Goal: Navigation & Orientation: Find specific page/section

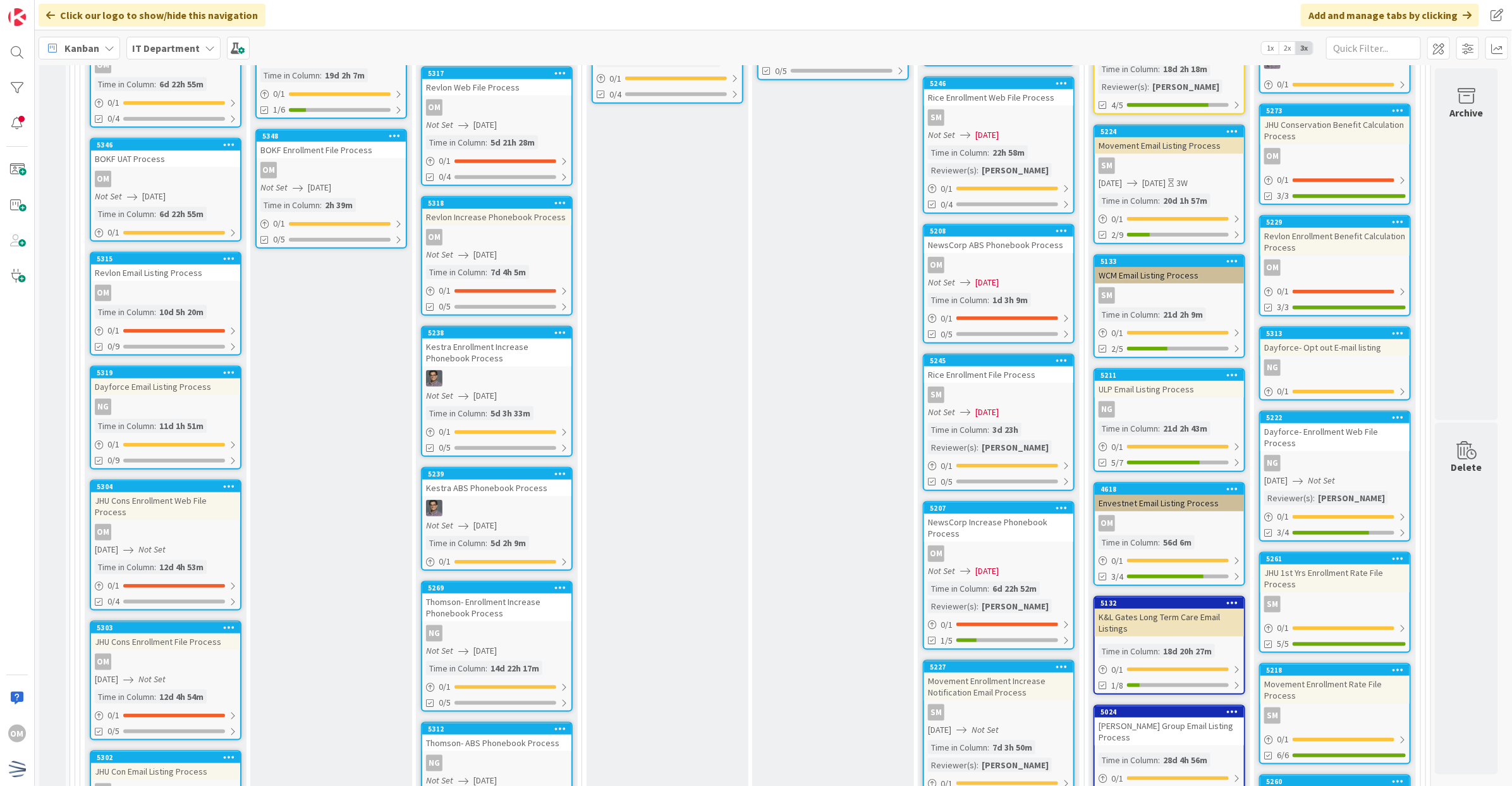
scroll to position [632, 0]
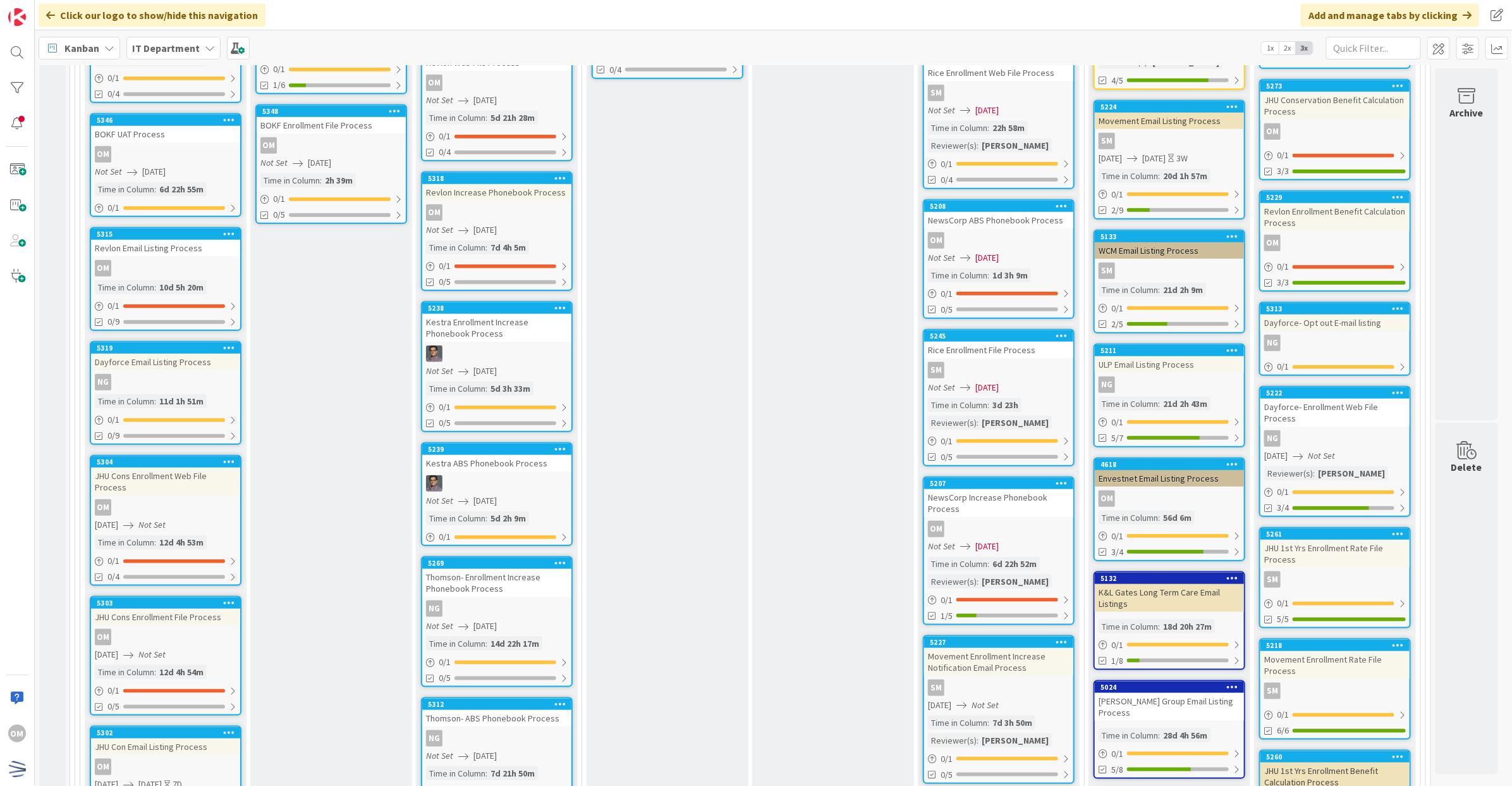
click at [1210, 503] on div "4618 Envestnet Email Listing Process OM Time in Column : 56d 6m 0 / 1 3/4" at bounding box center [1169, 509] width 151 height 104
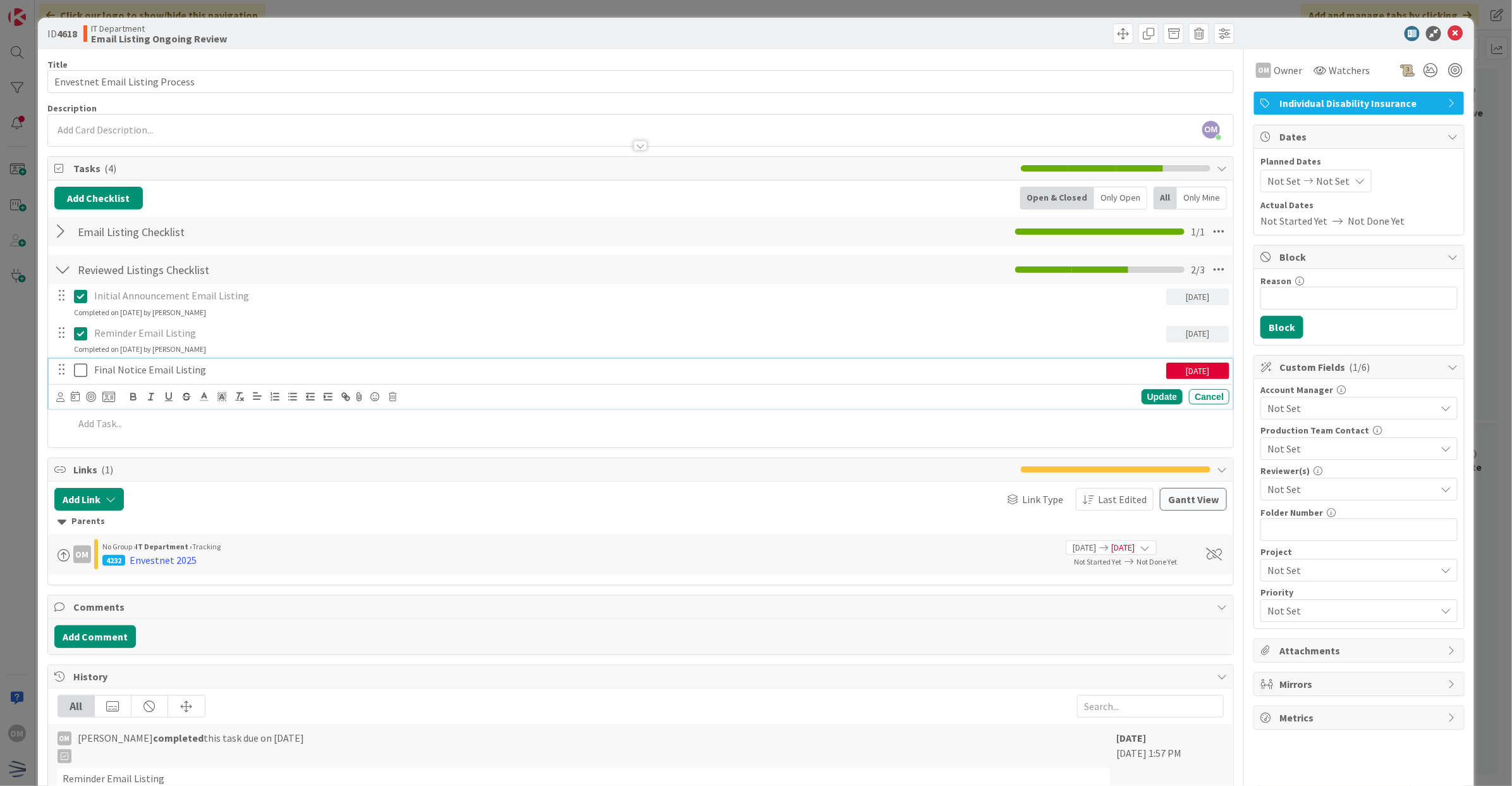
click at [81, 372] on icon at bounding box center [81, 369] width 13 height 15
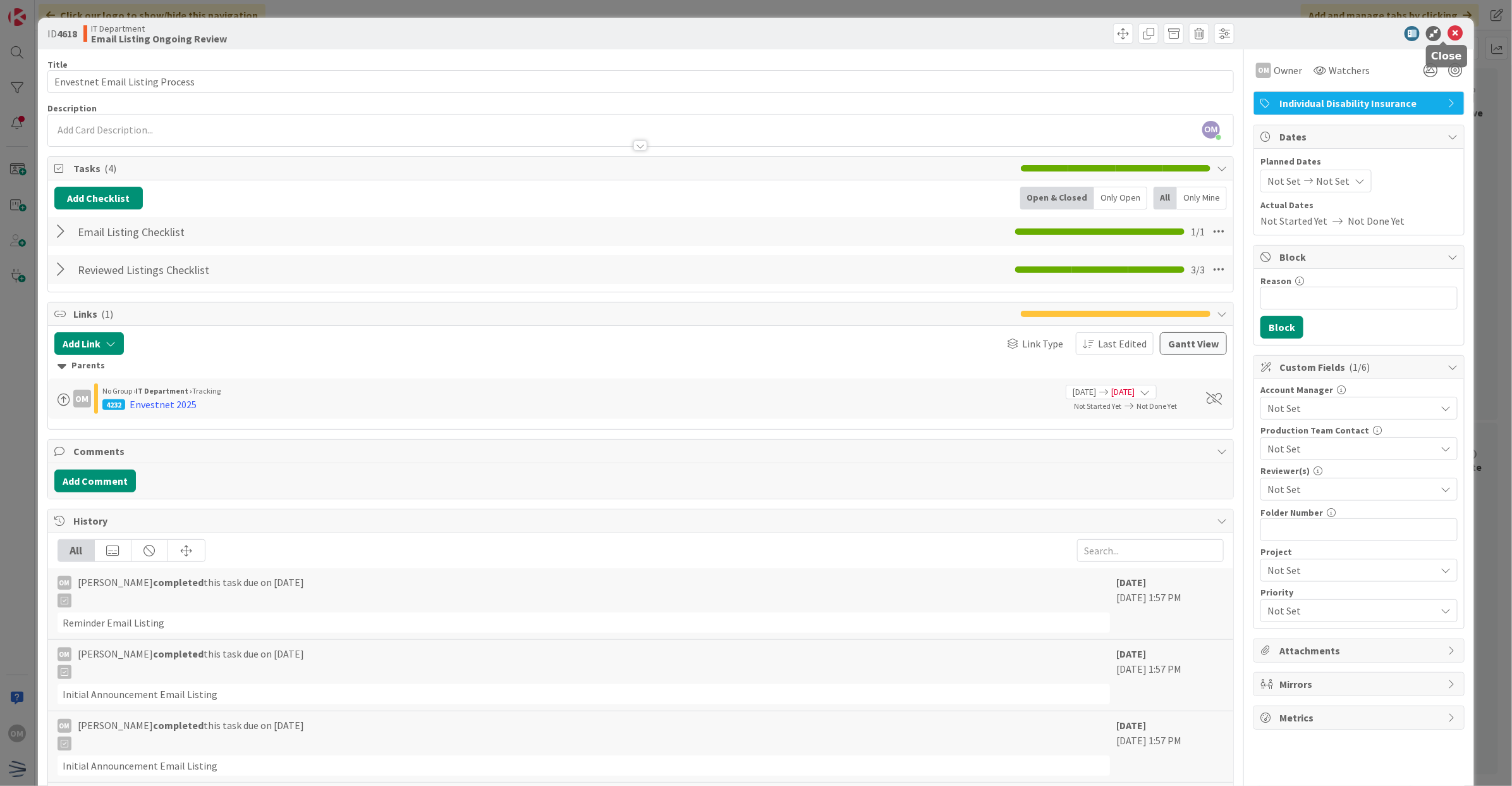
click at [1448, 35] on icon at bounding box center [1455, 33] width 15 height 15
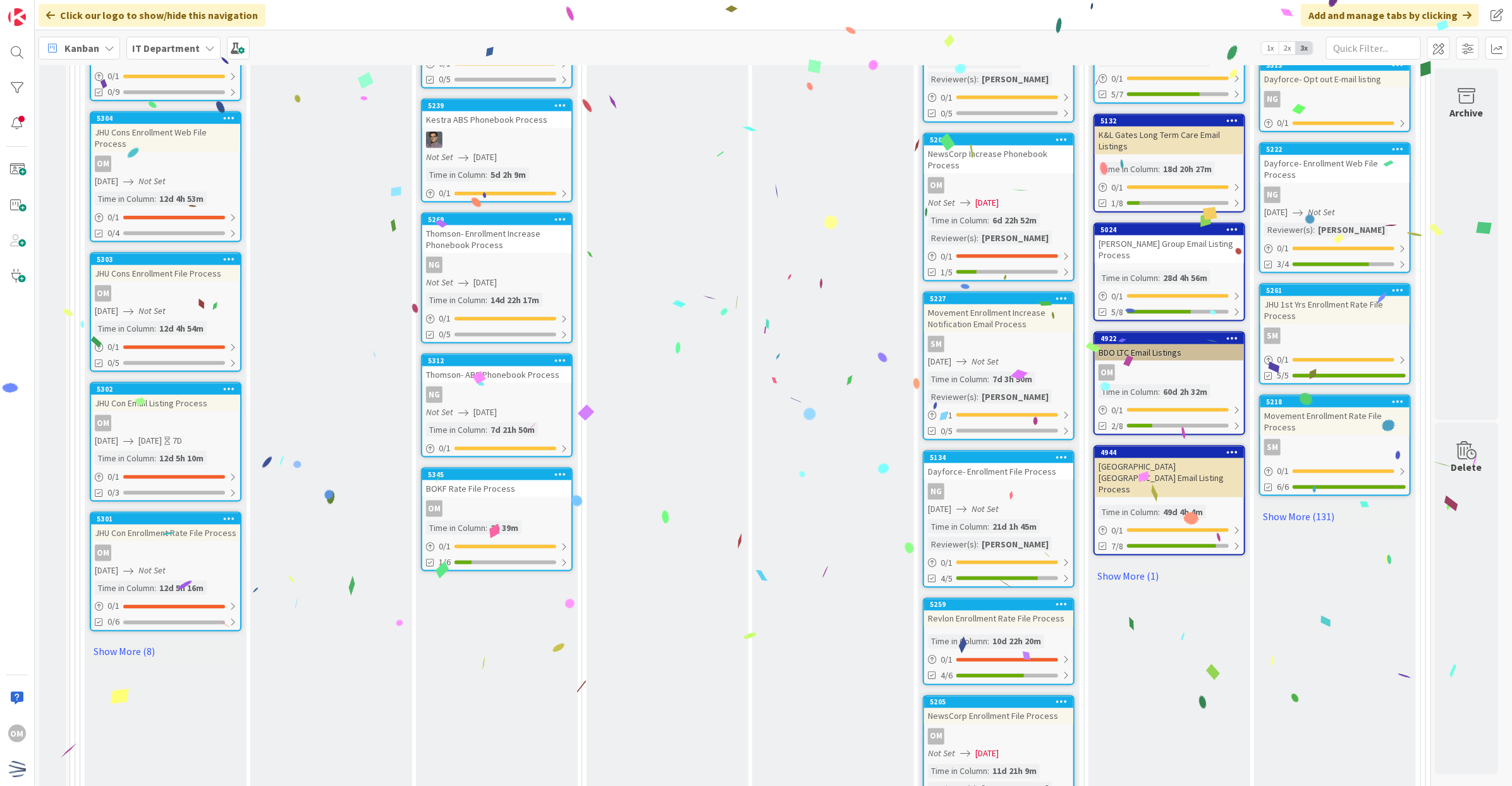
scroll to position [1158, 2]
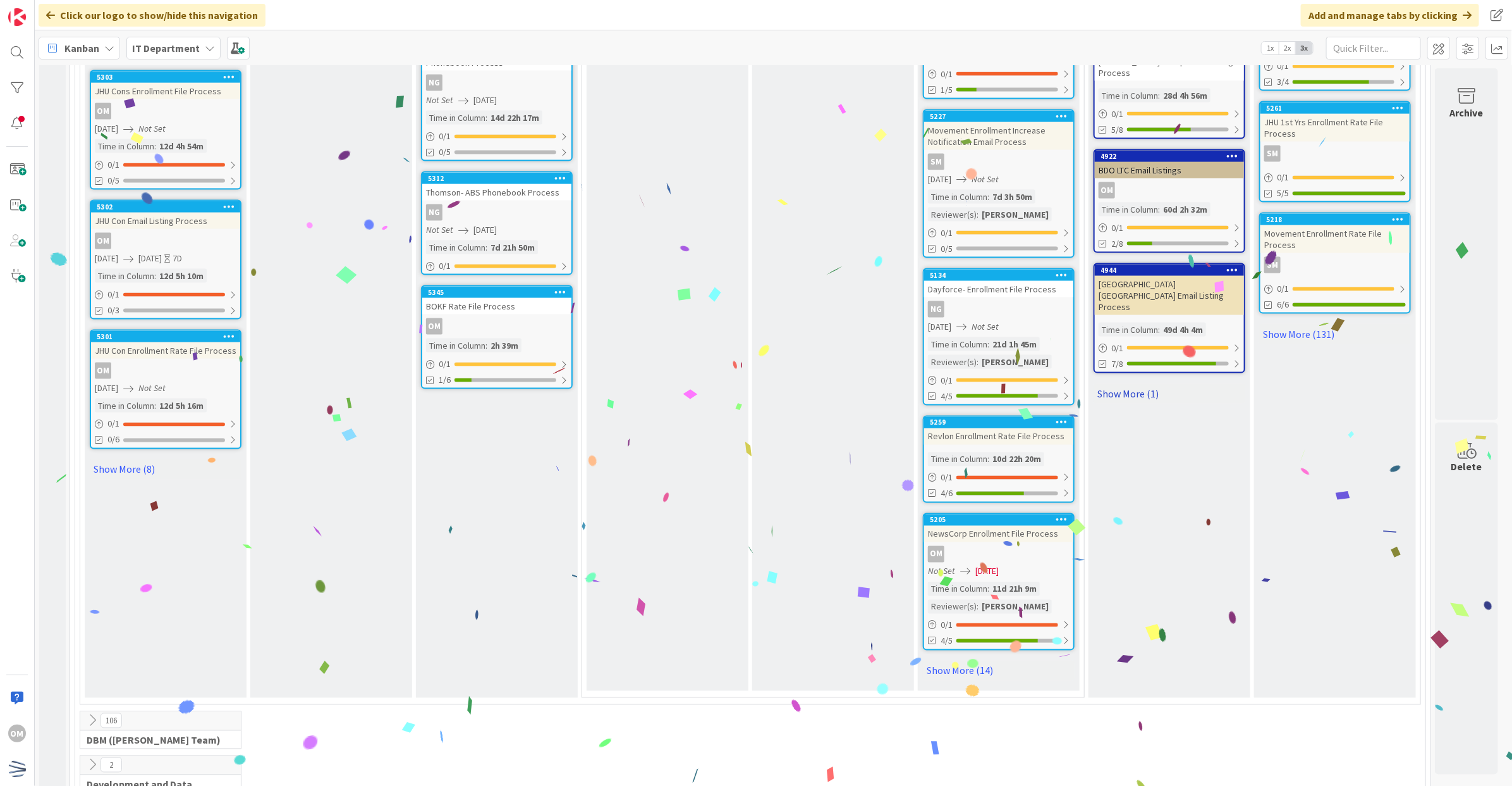
click at [1144, 383] on link "Show More (1)" at bounding box center [1169, 393] width 151 height 20
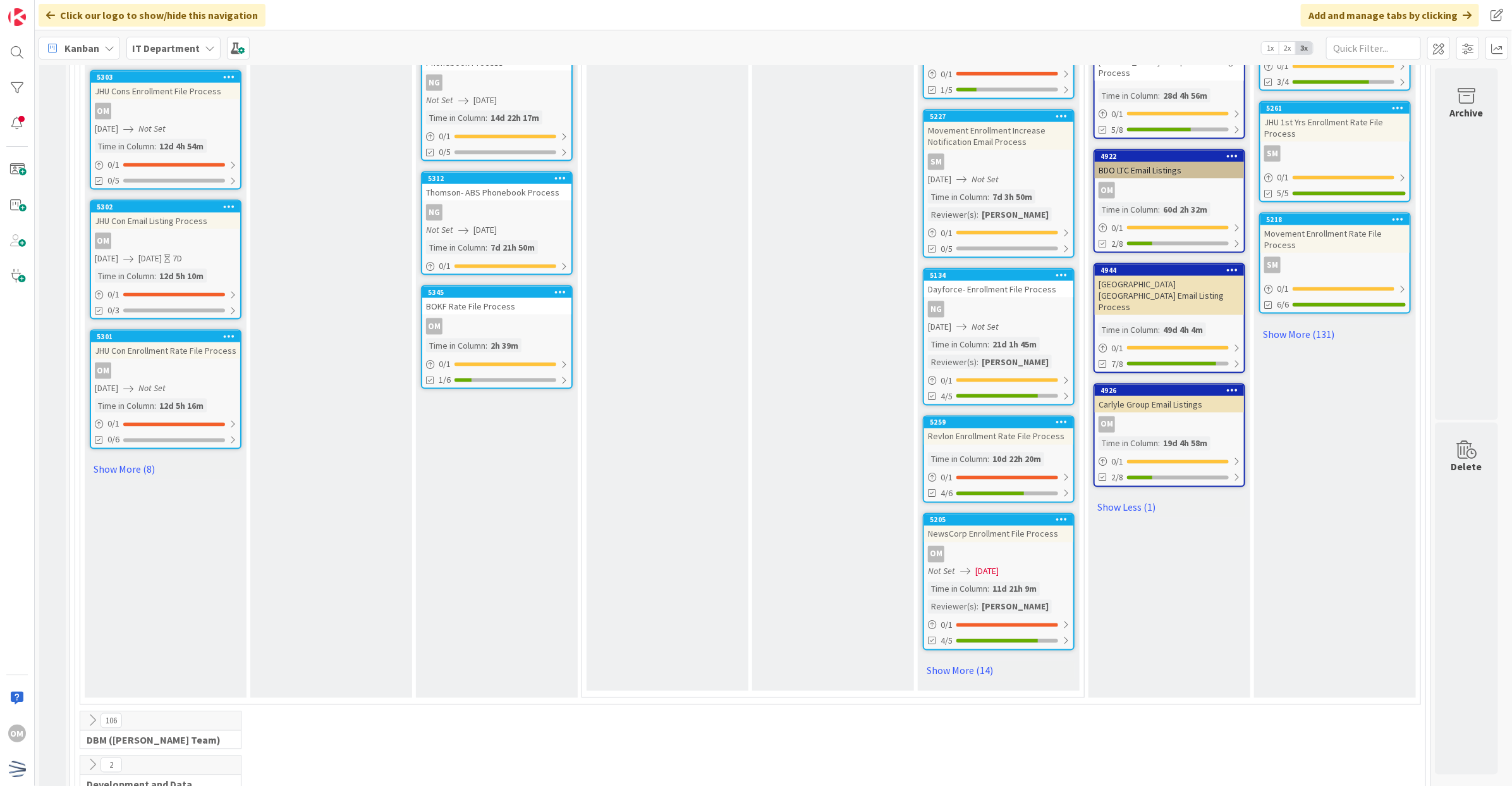
click at [1189, 416] on div "OM" at bounding box center [1170, 424] width 149 height 16
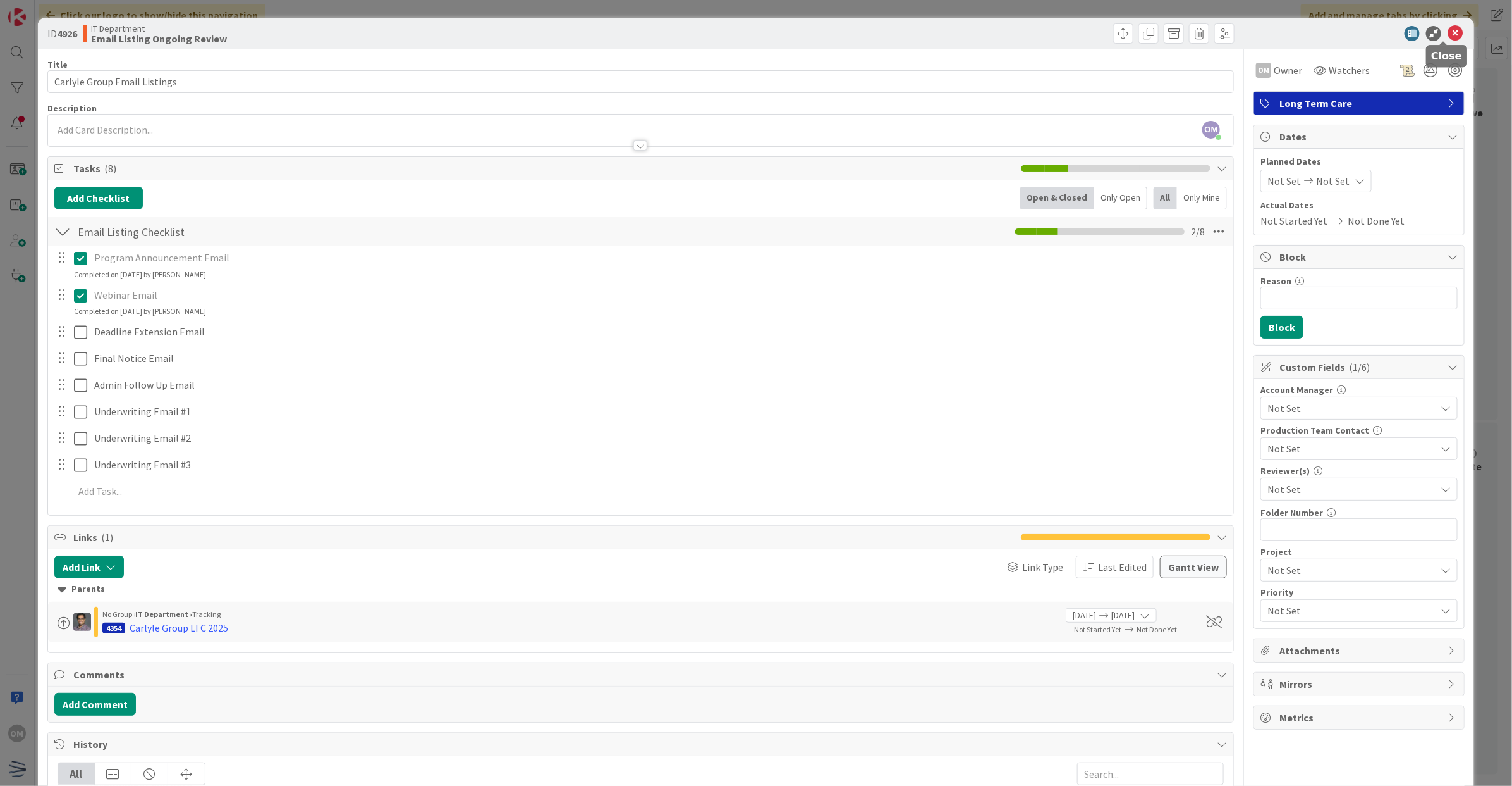
click at [1448, 31] on icon at bounding box center [1455, 33] width 15 height 15
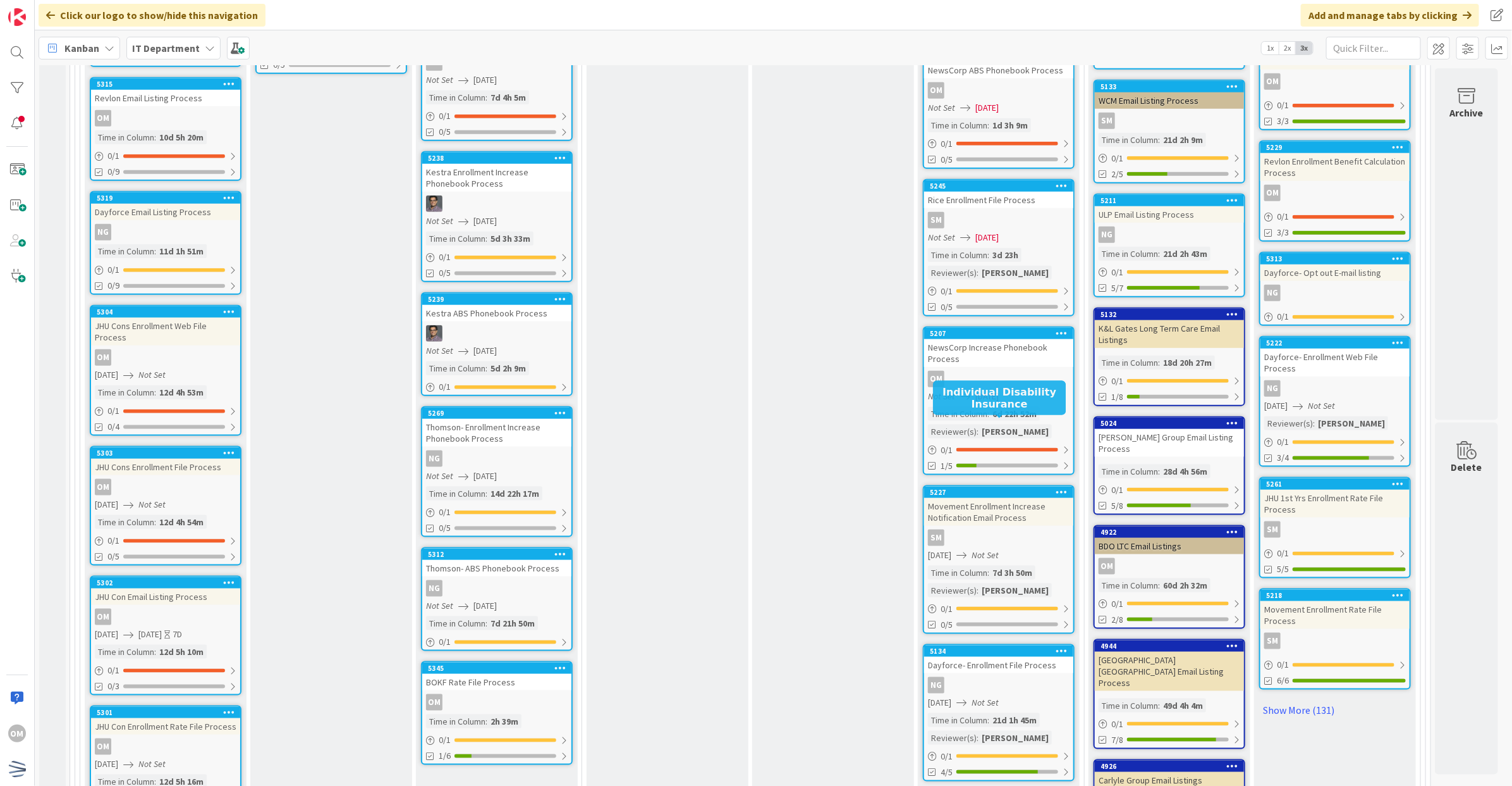
scroll to position [1079, 2]
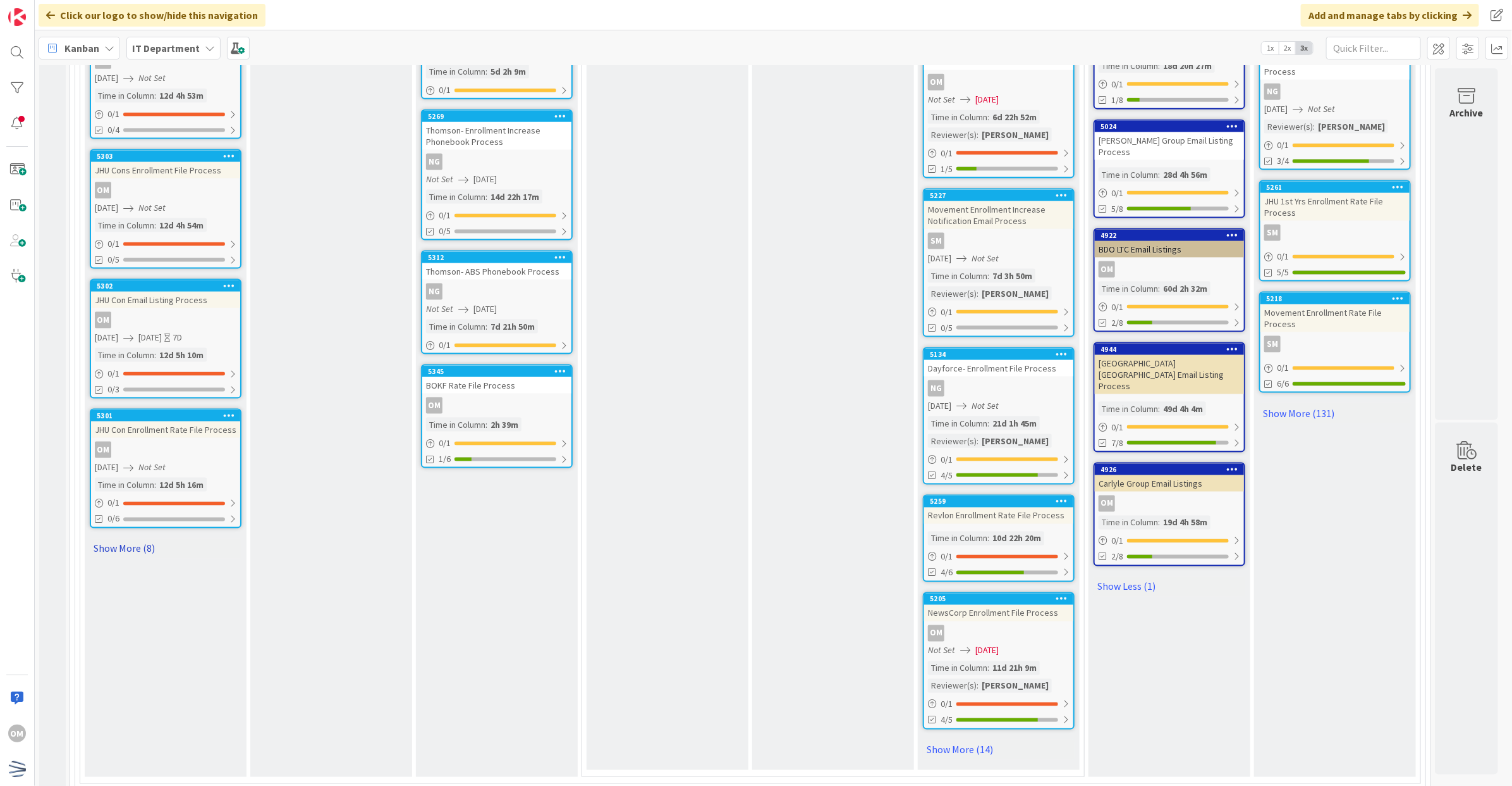
click at [153, 539] on link "Show More (8)" at bounding box center [165, 548] width 151 height 20
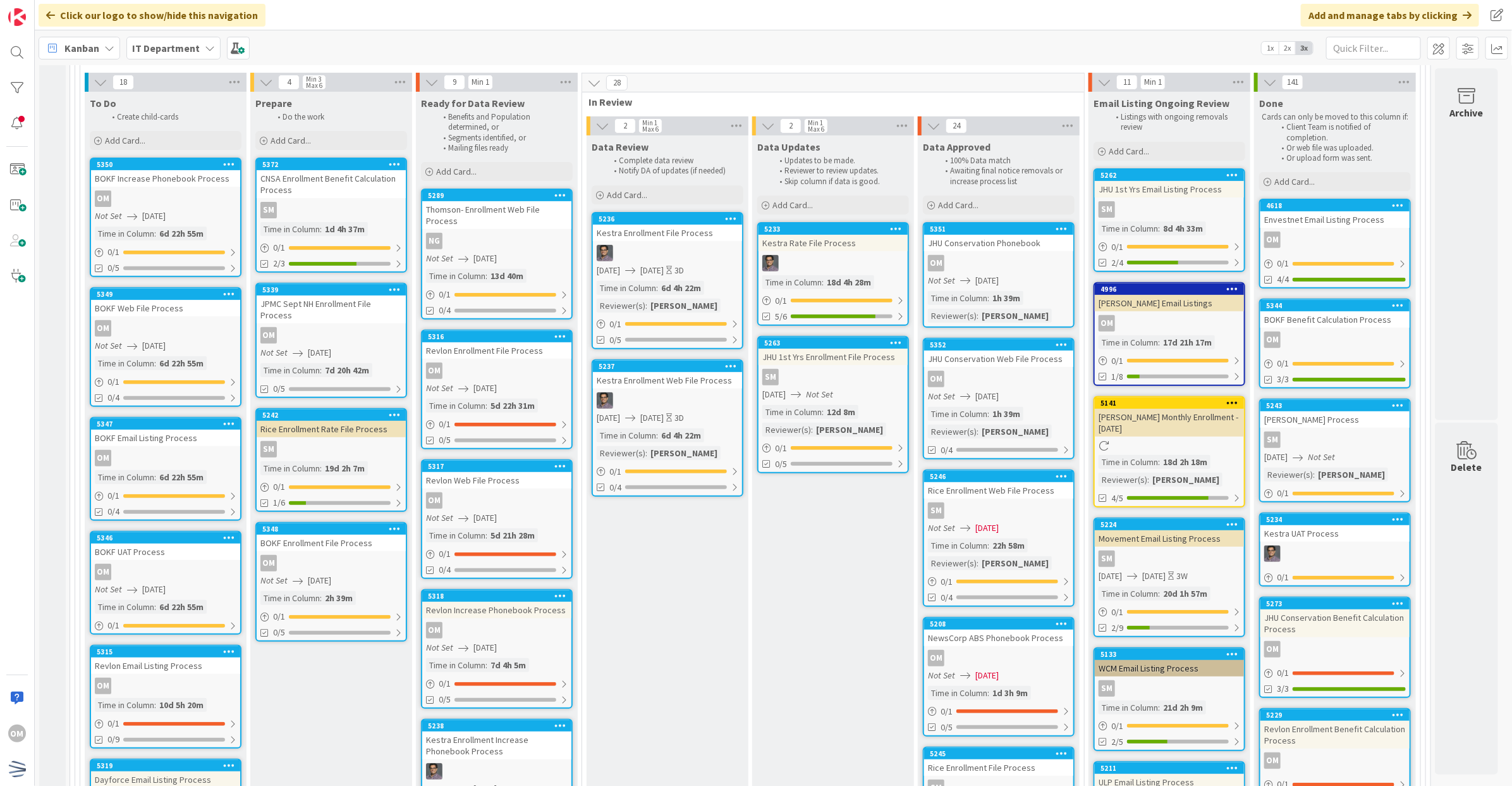
scroll to position [209, 2]
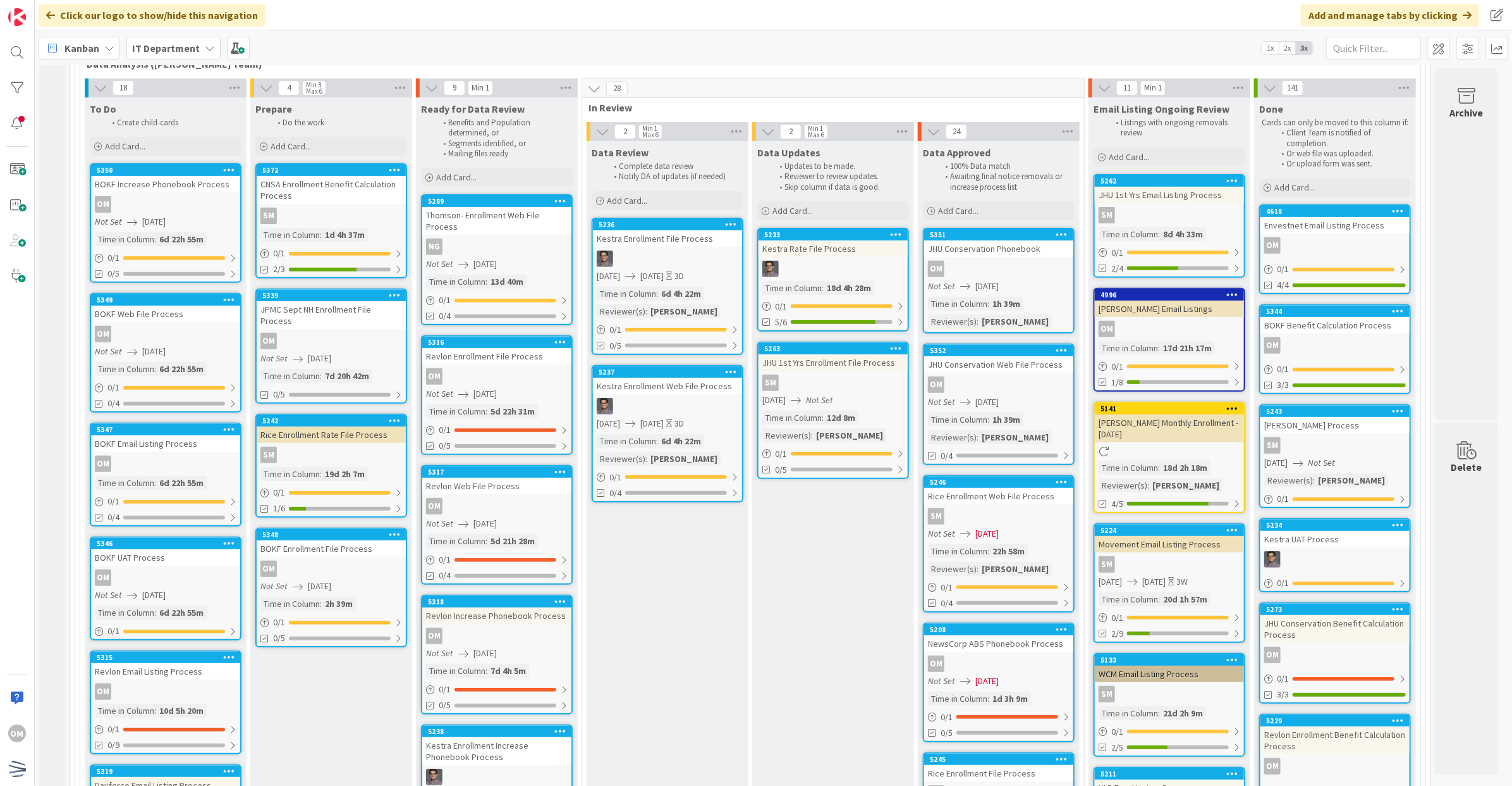
click at [1222, 317] on div "[STREET_ADDRESS][PERSON_NAME] Email Listings OM Time in [GEOGRAPHIC_DATA] : 17d…" at bounding box center [1169, 340] width 151 height 104
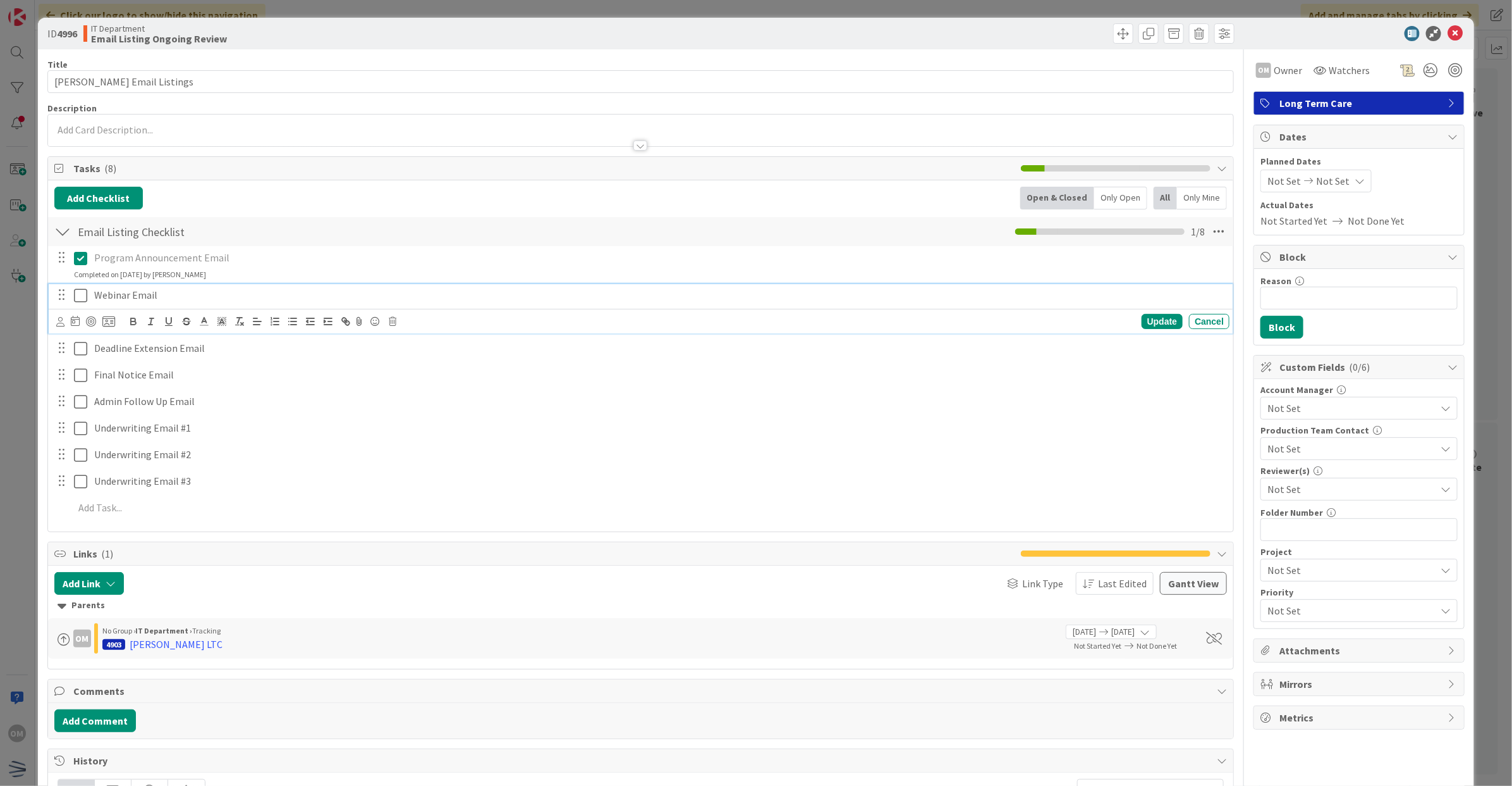
click at [75, 295] on icon at bounding box center [81, 295] width 13 height 15
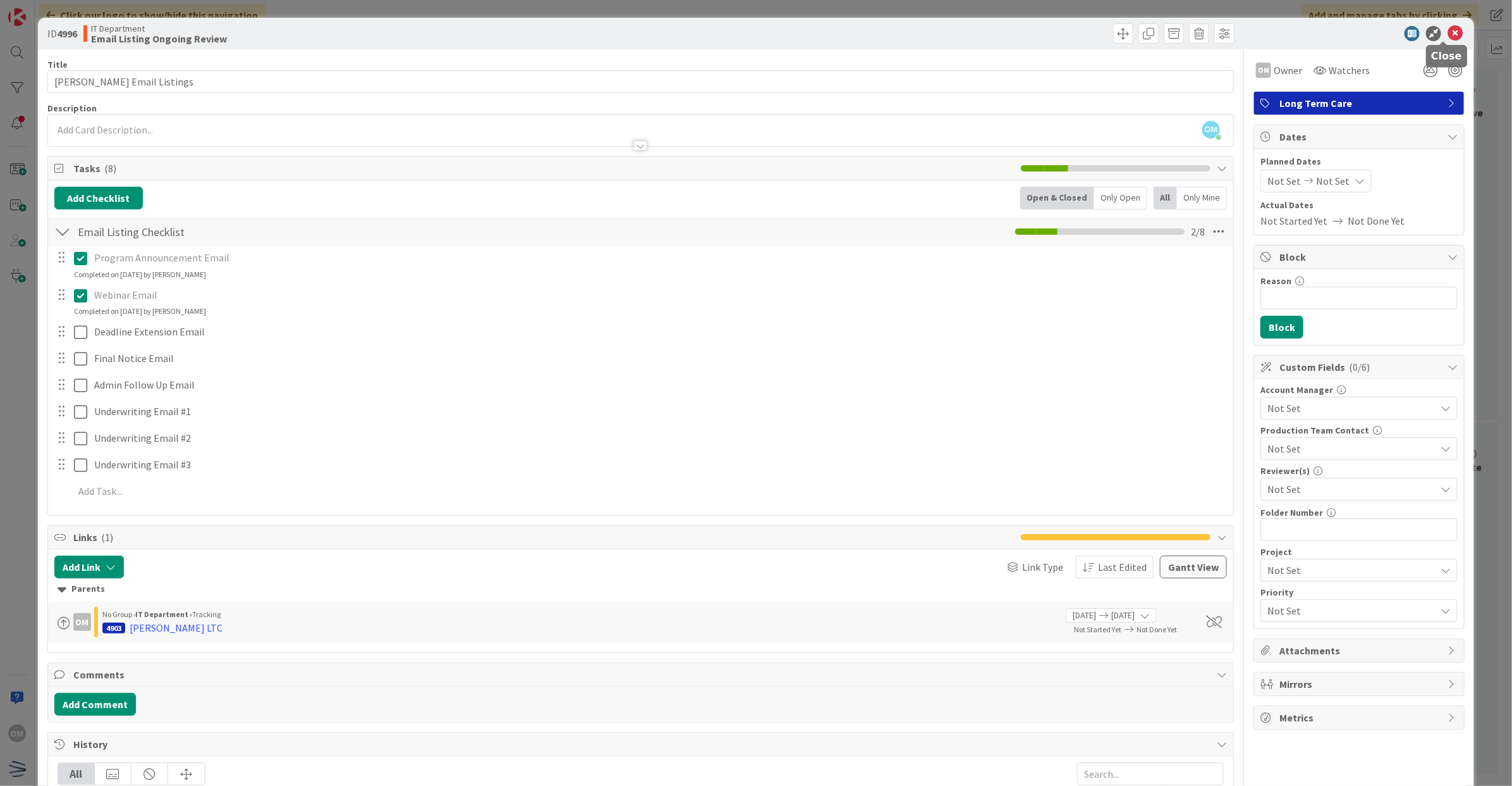
click at [1448, 33] on icon at bounding box center [1455, 33] width 15 height 15
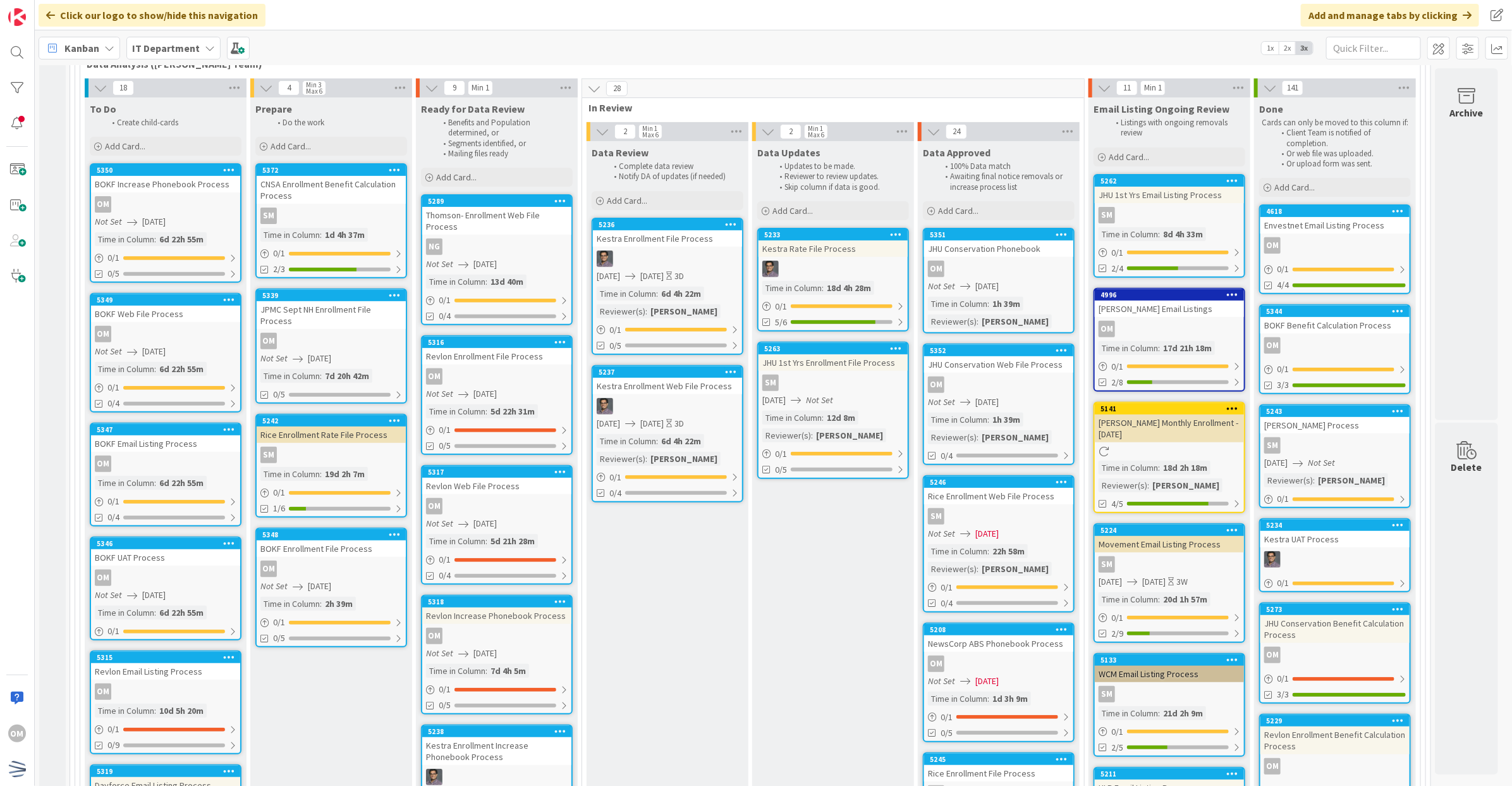
scroll to position [0, 2]
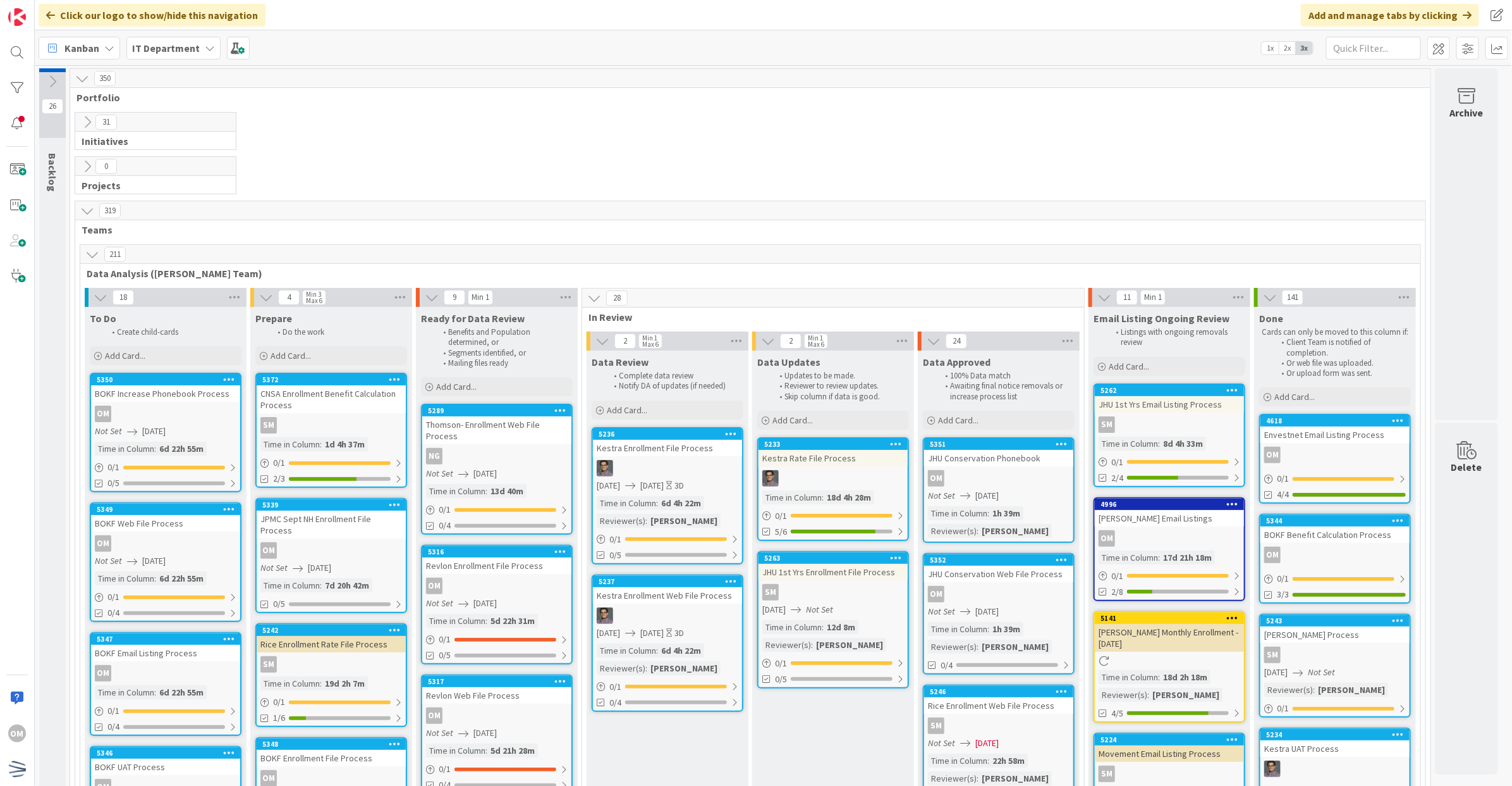
click at [80, 119] on icon at bounding box center [87, 121] width 14 height 14
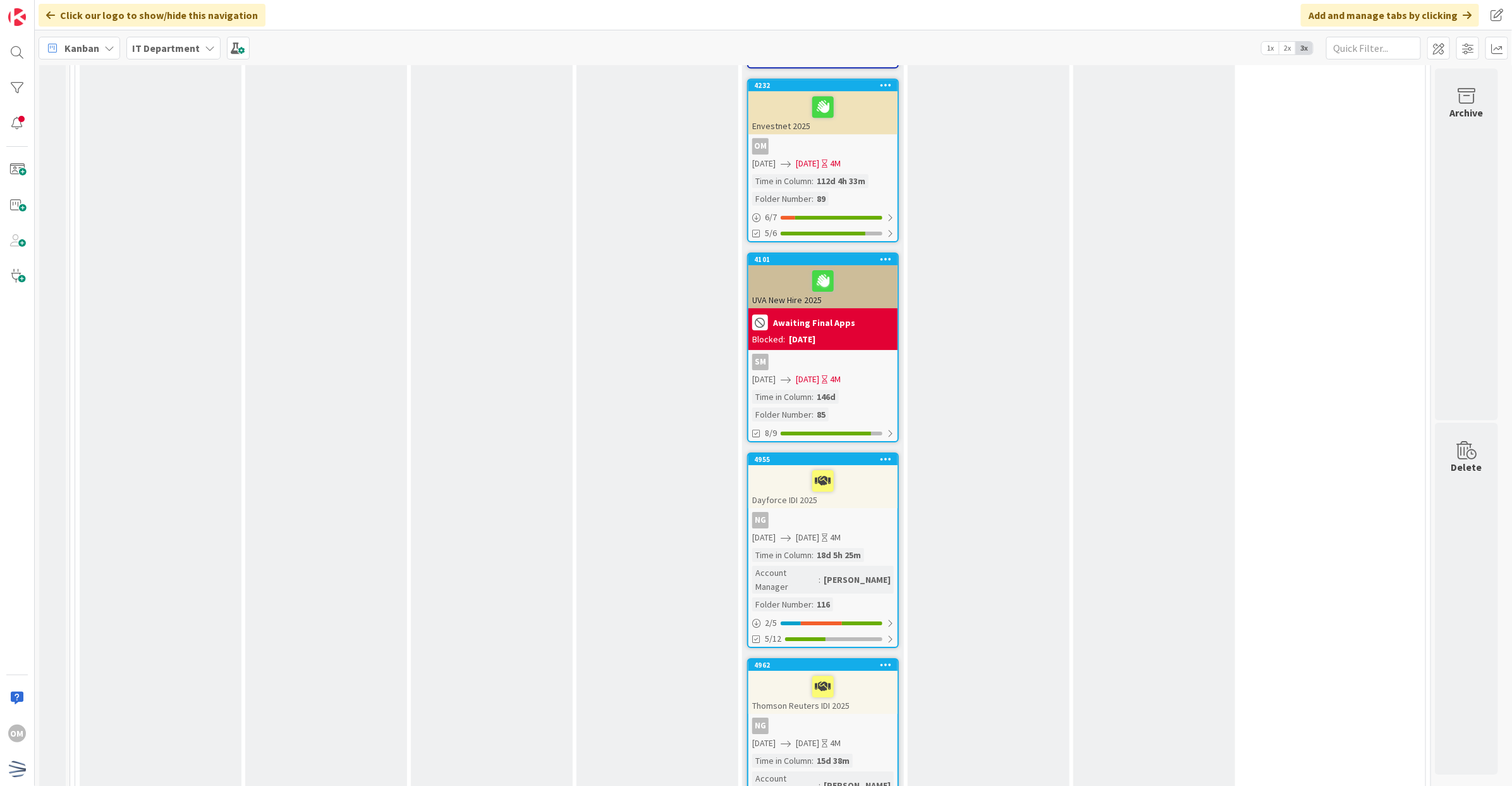
scroll to position [2609, 2]
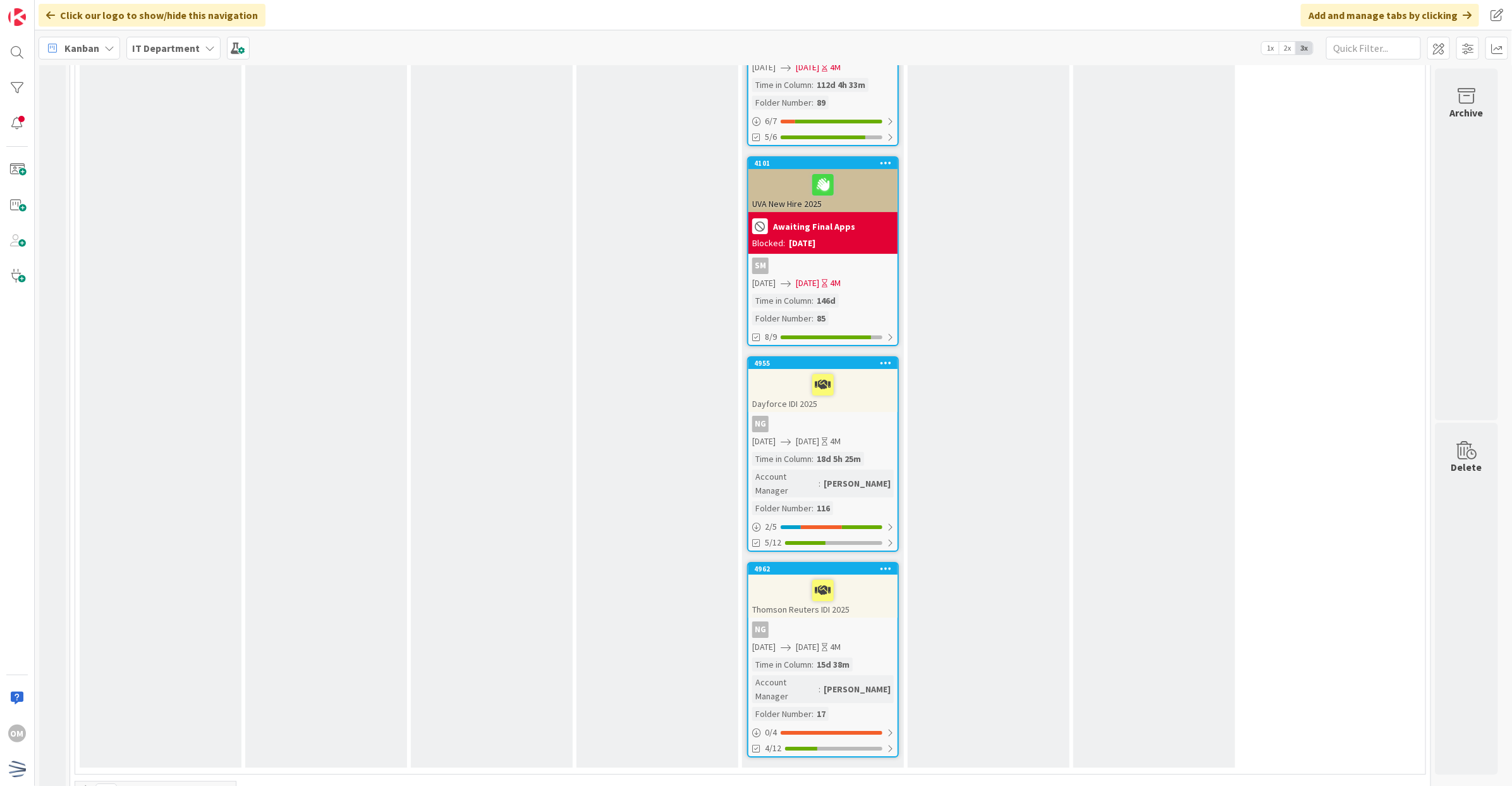
click at [863, 415] on div "NG" at bounding box center [824, 423] width 149 height 16
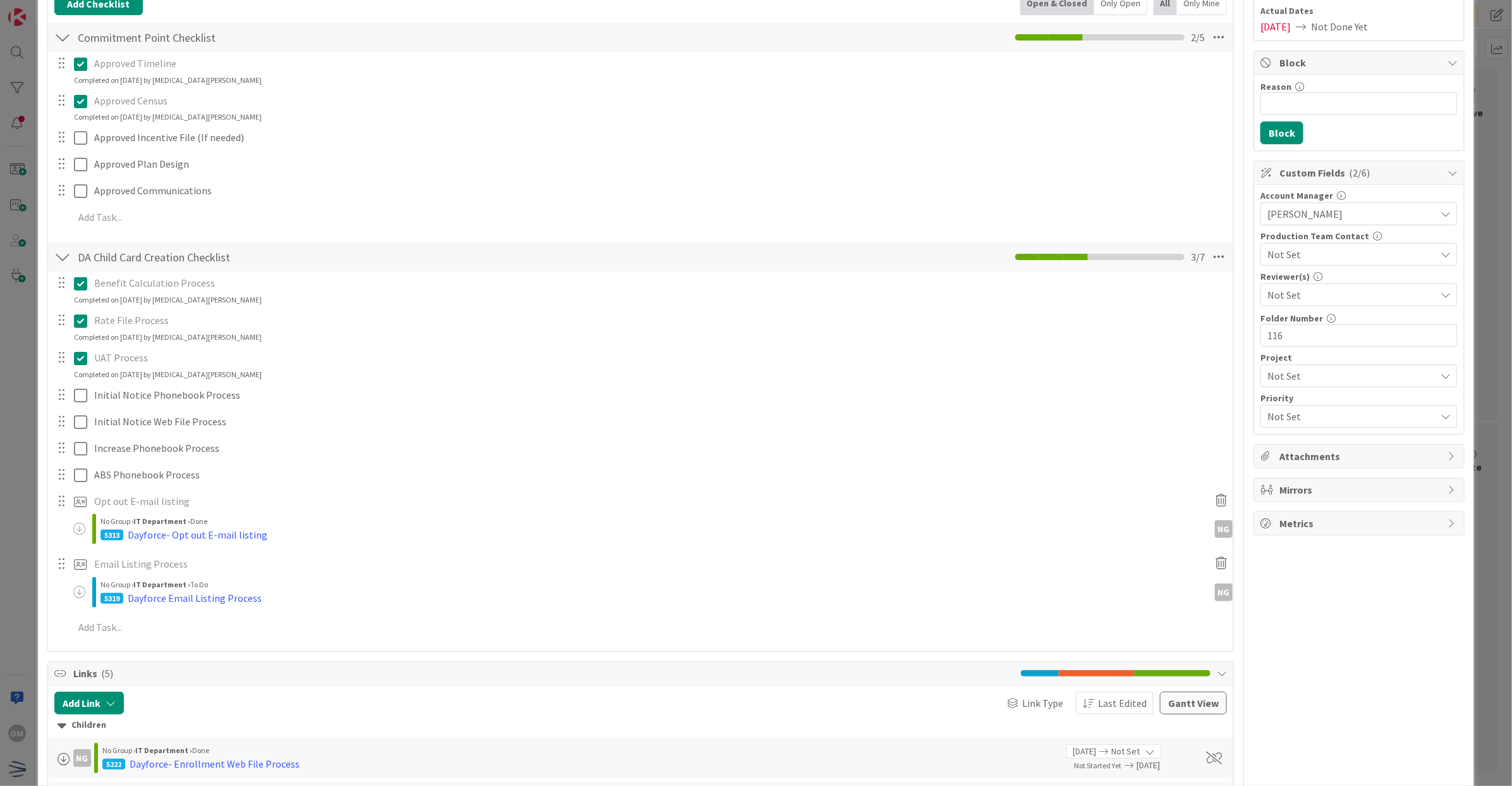
scroll to position [238, 0]
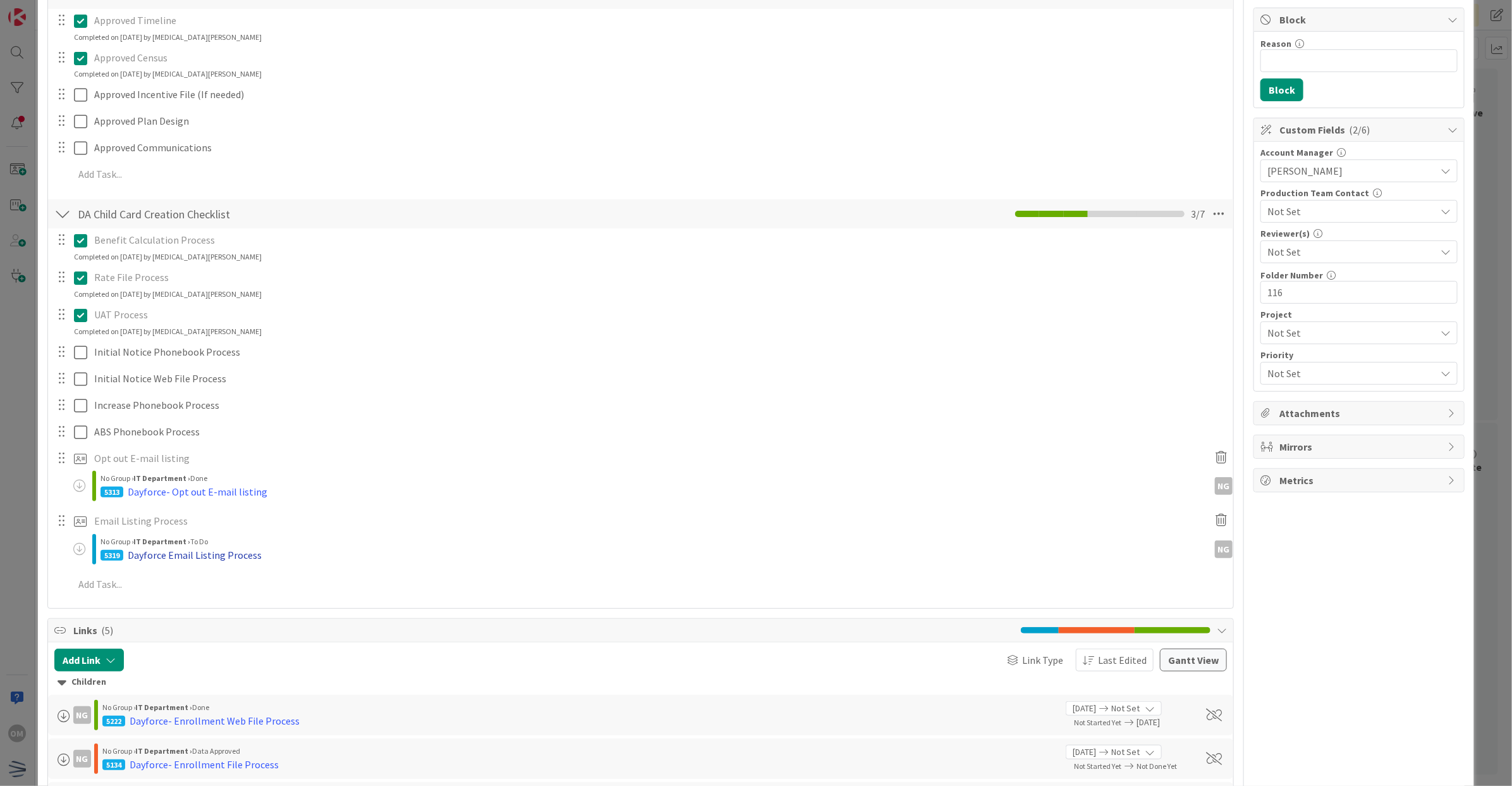
click at [210, 552] on div "Dayforce Email Listing Process" at bounding box center [195, 554] width 134 height 15
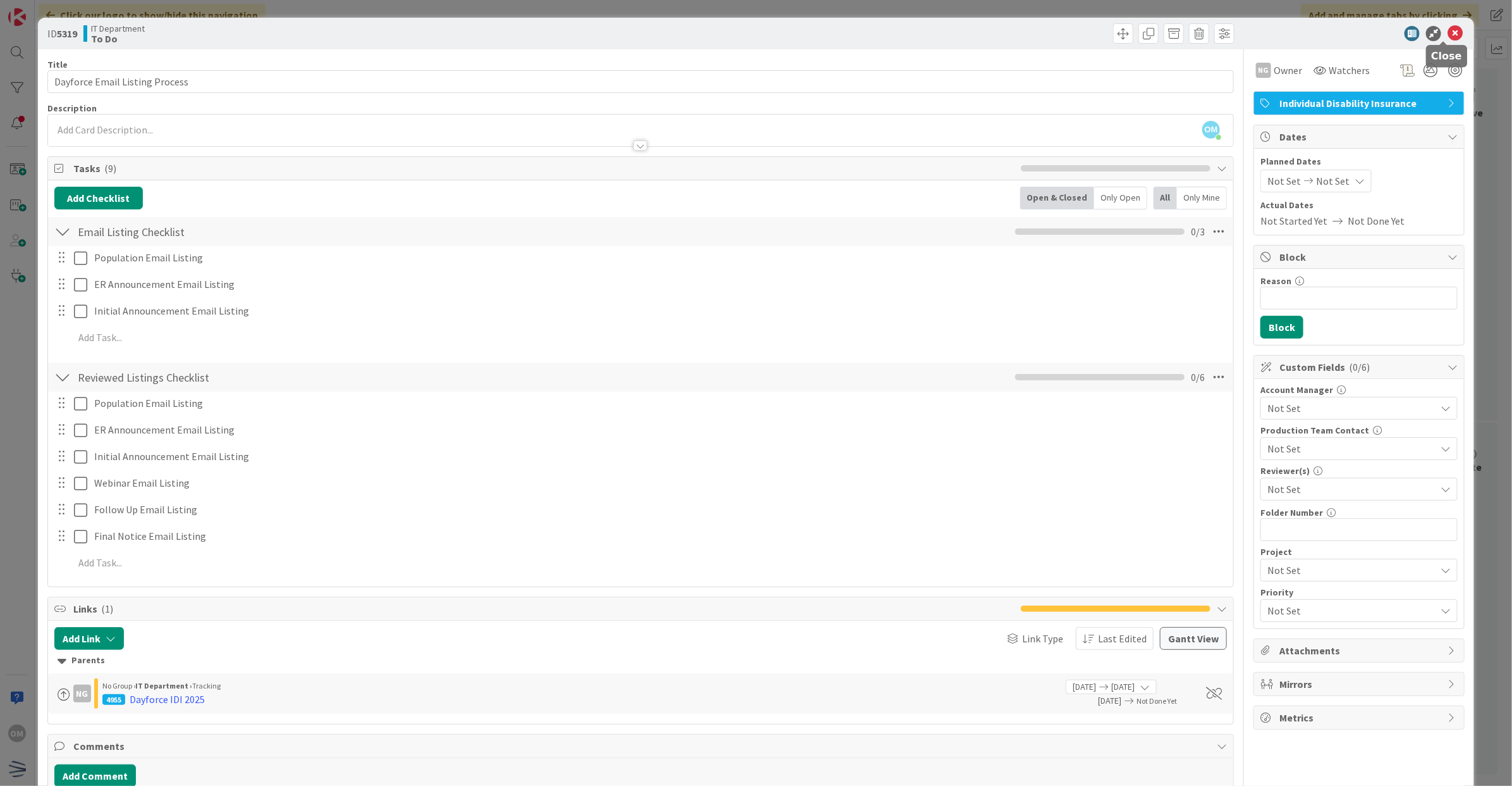
click at [1448, 31] on icon at bounding box center [1455, 33] width 15 height 15
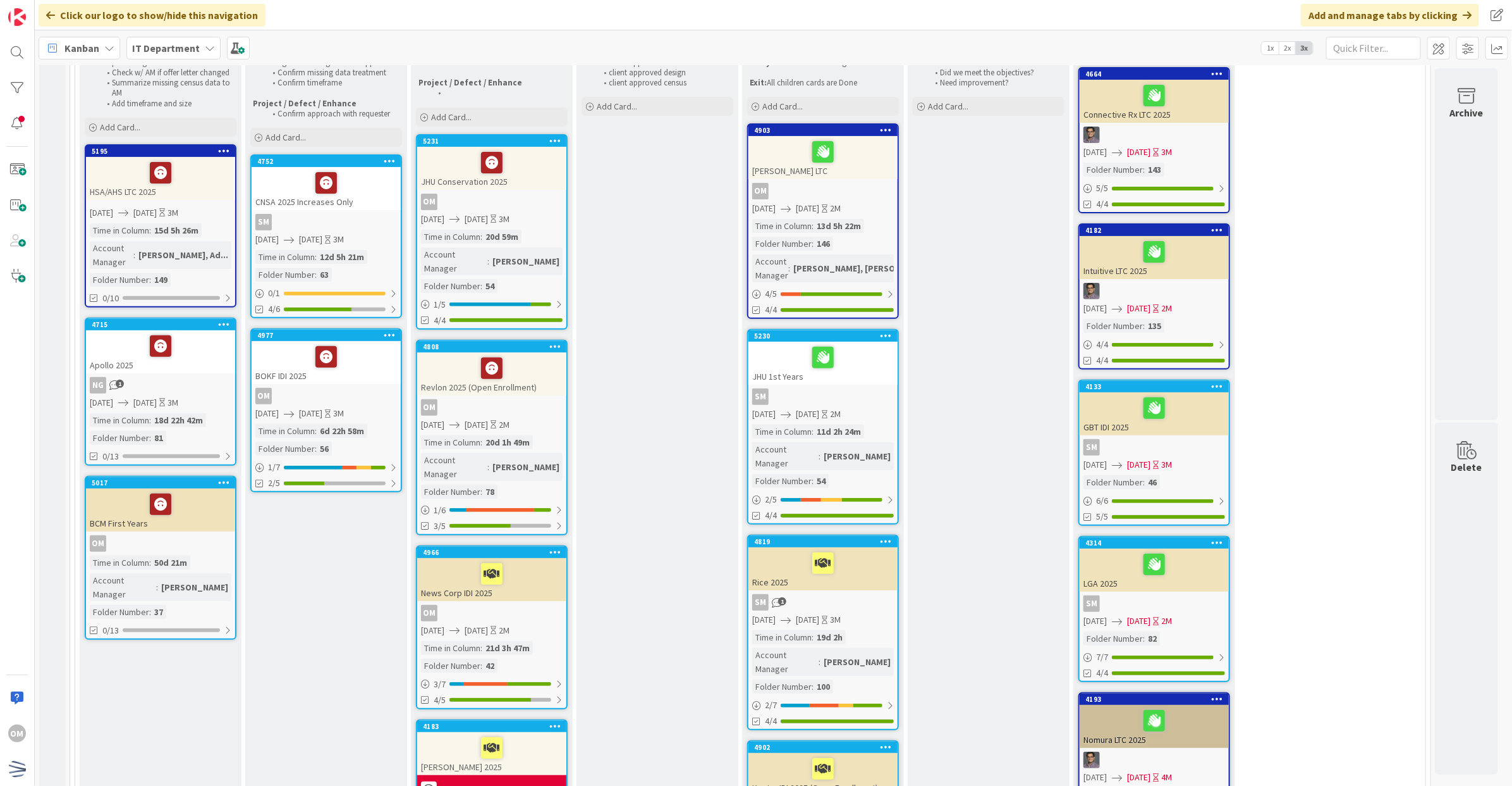
scroll to position [0, 2]
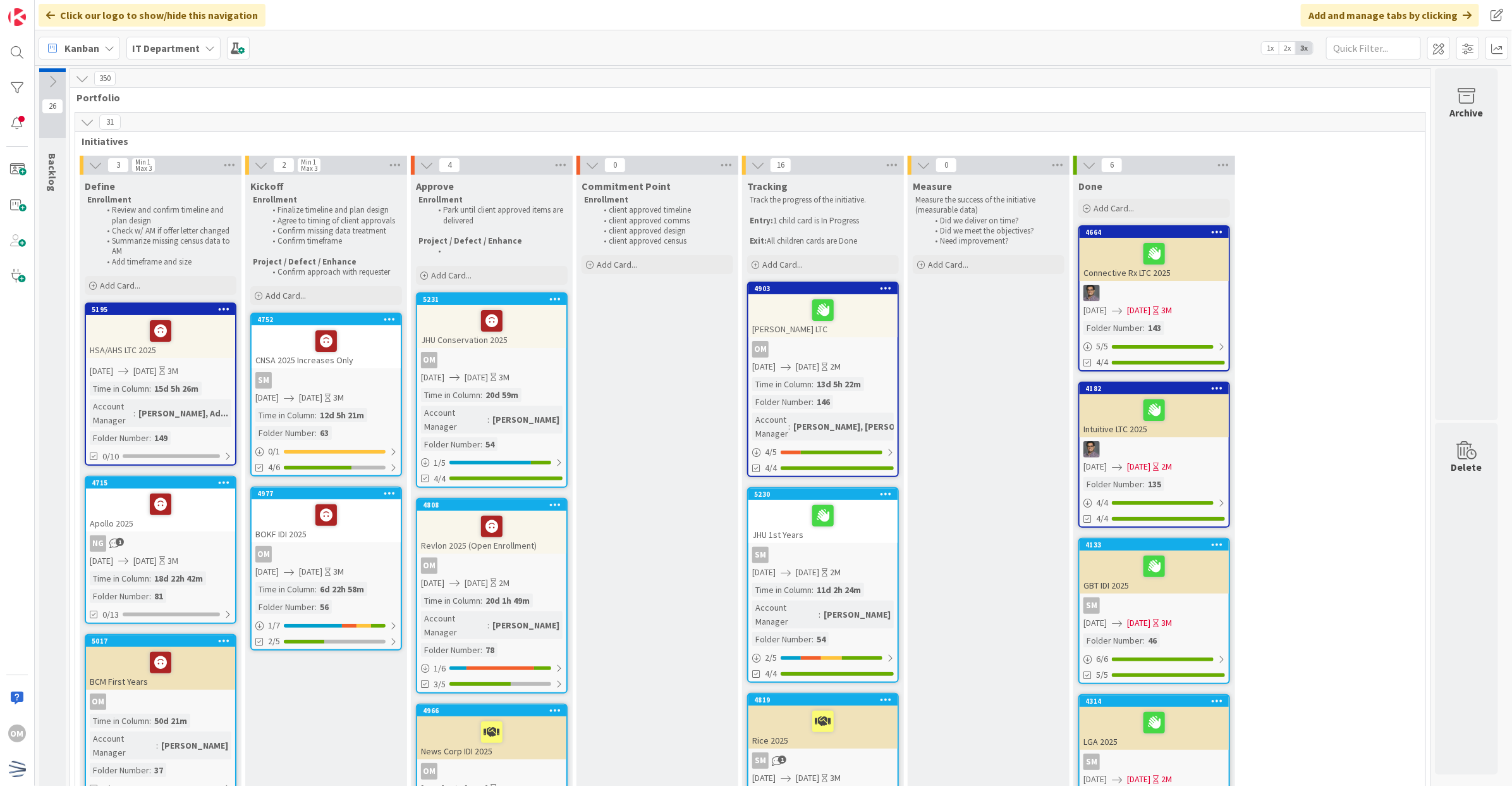
click at [90, 157] on button at bounding box center [95, 165] width 16 height 16
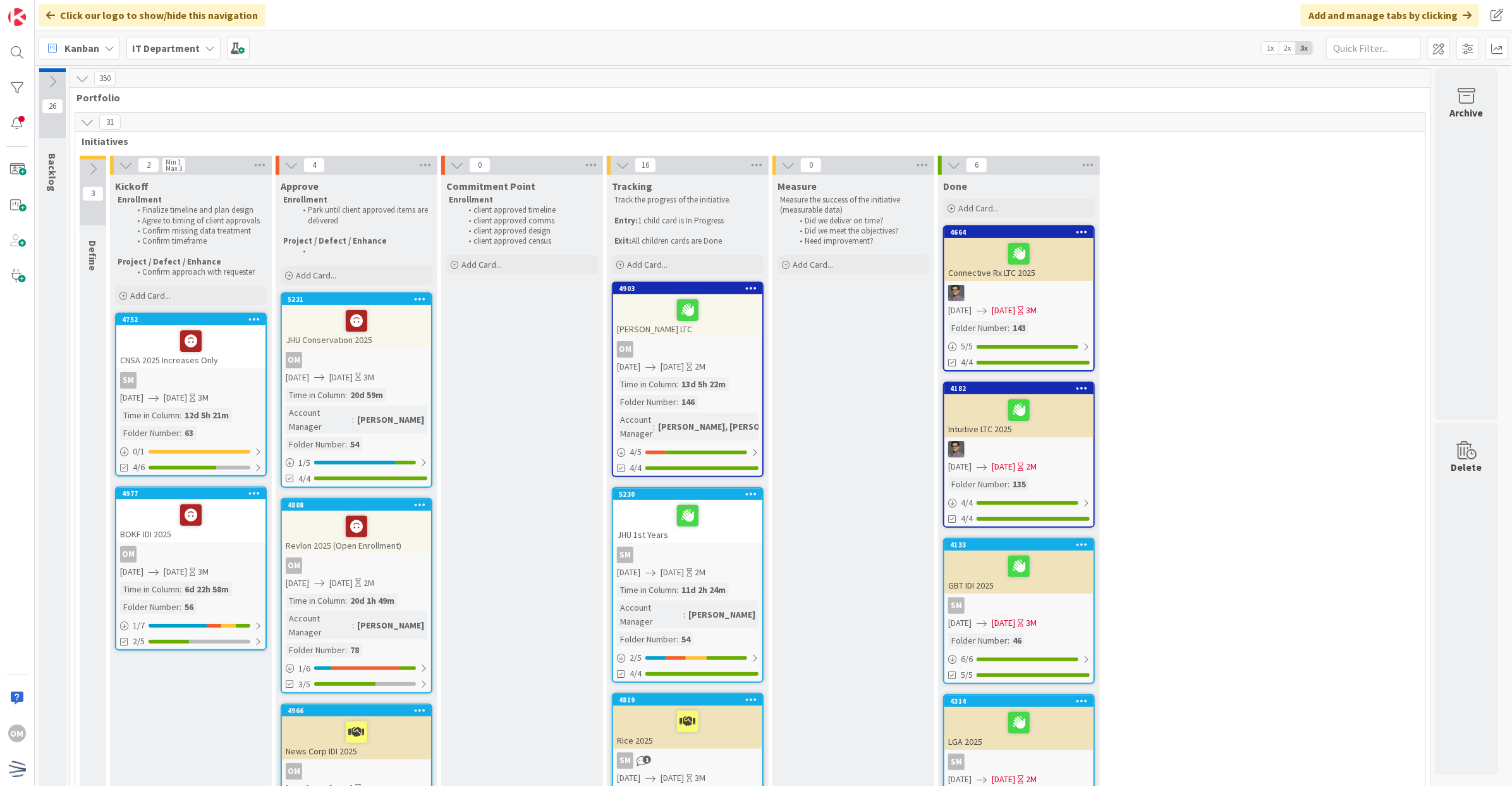
click at [86, 131] on div "31" at bounding box center [751, 122] width 1351 height 19
click at [85, 123] on icon at bounding box center [87, 121] width 14 height 14
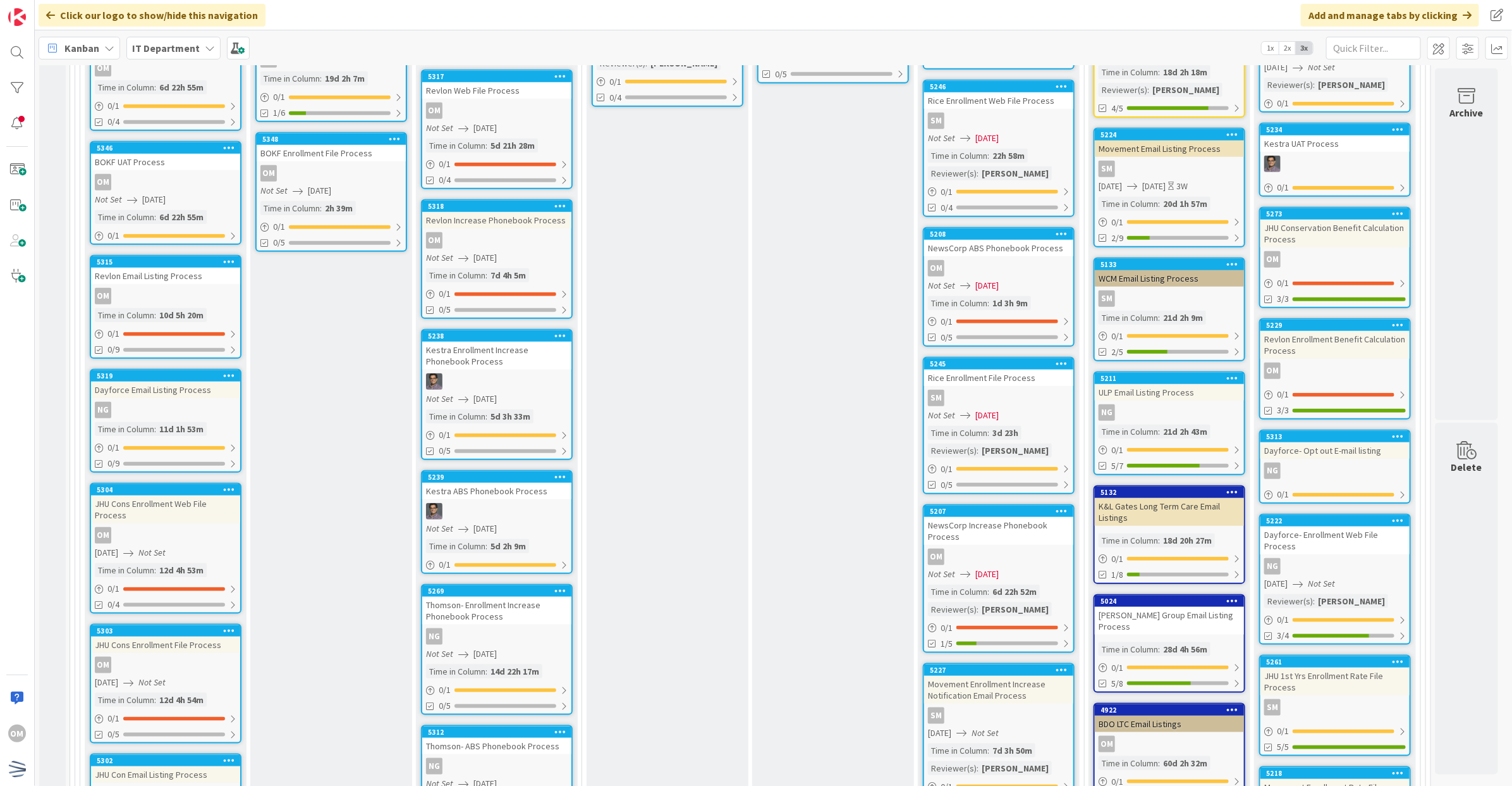
scroll to position [632, 2]
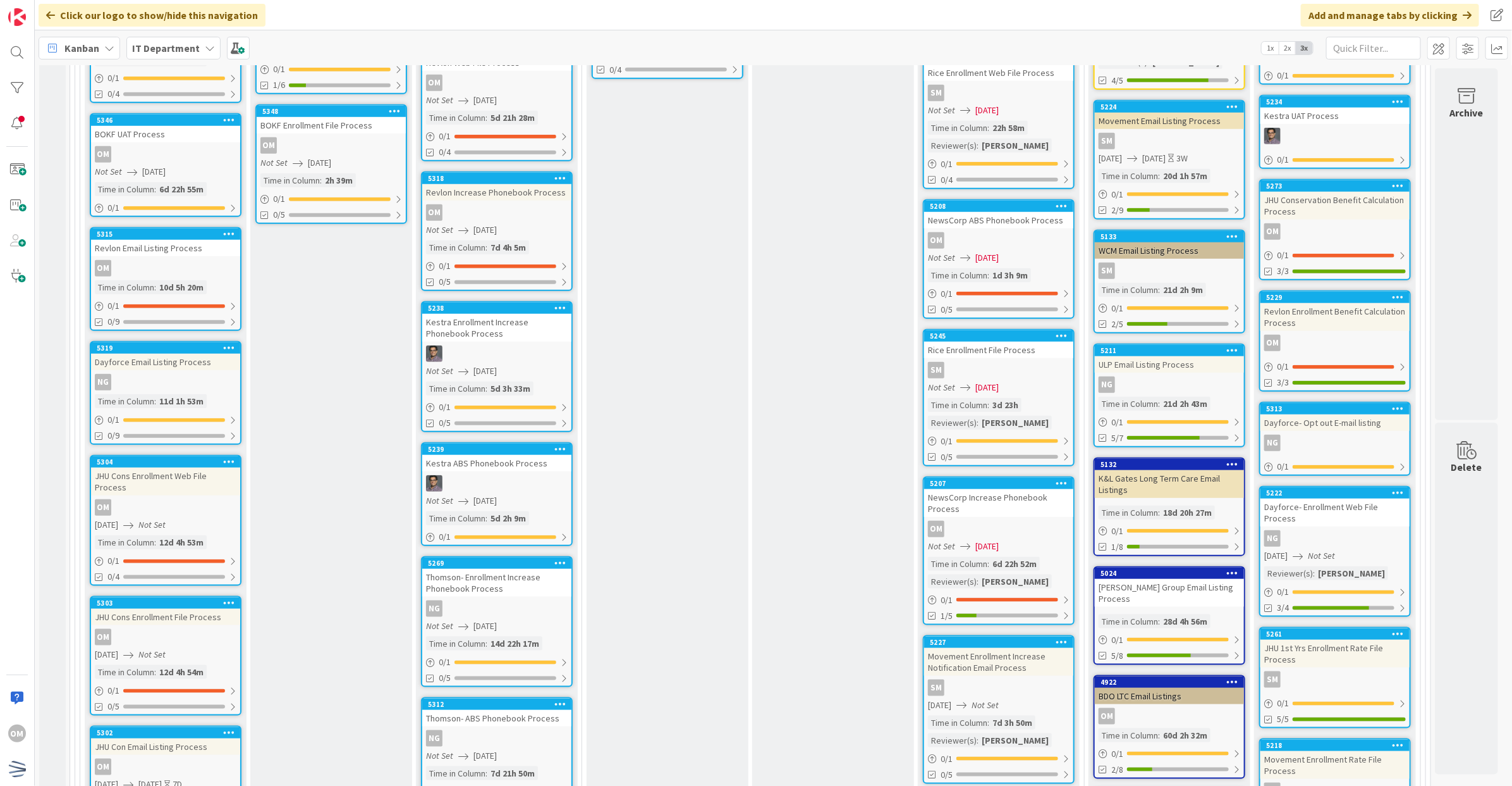
click at [1133, 368] on div "5211 ULP Email Listing Process NG Time in [GEOGRAPHIC_DATA] : 21d 2h 43m 0 / 1 …" at bounding box center [1169, 396] width 151 height 104
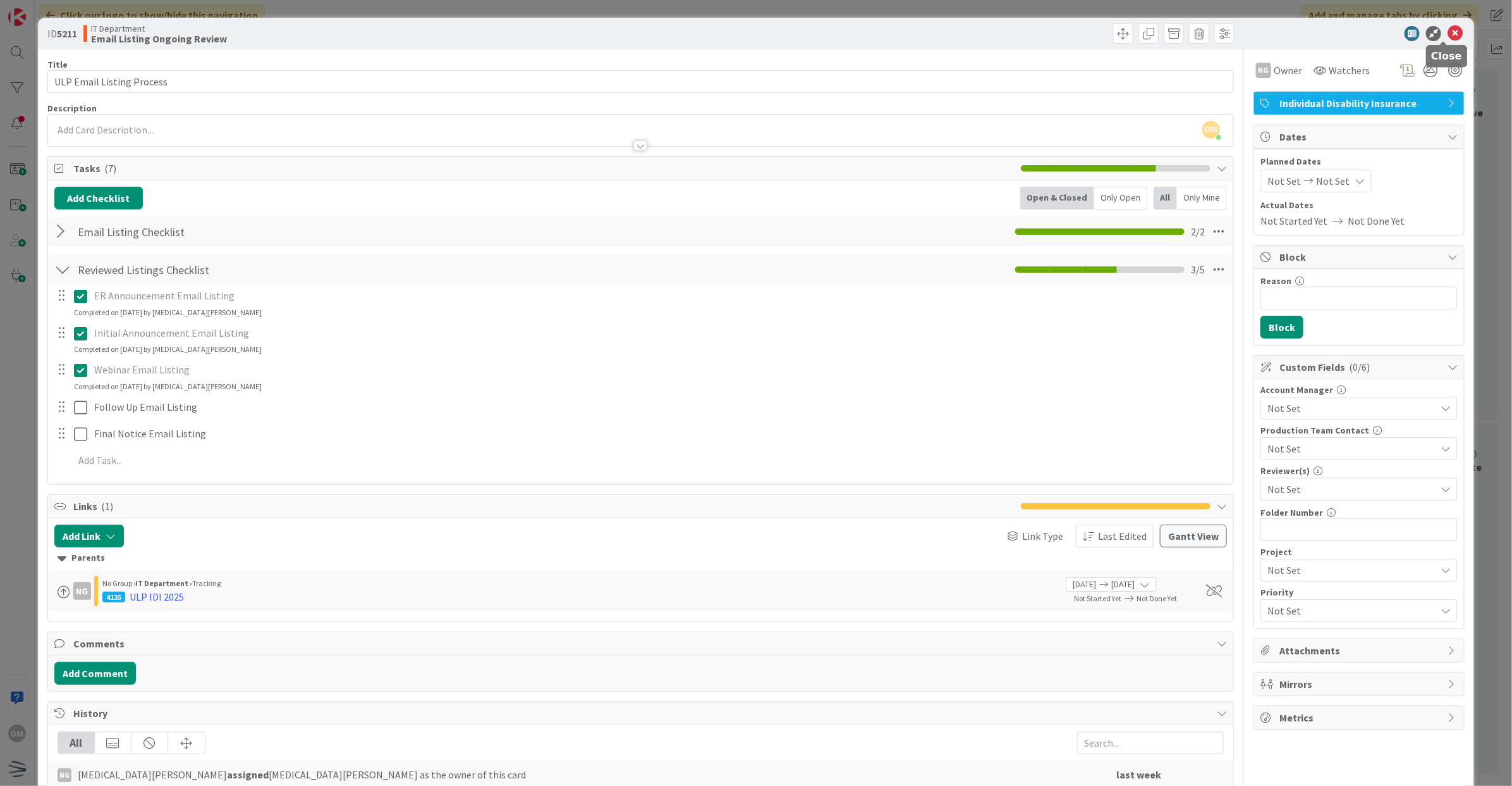
click at [1448, 35] on icon at bounding box center [1455, 33] width 15 height 15
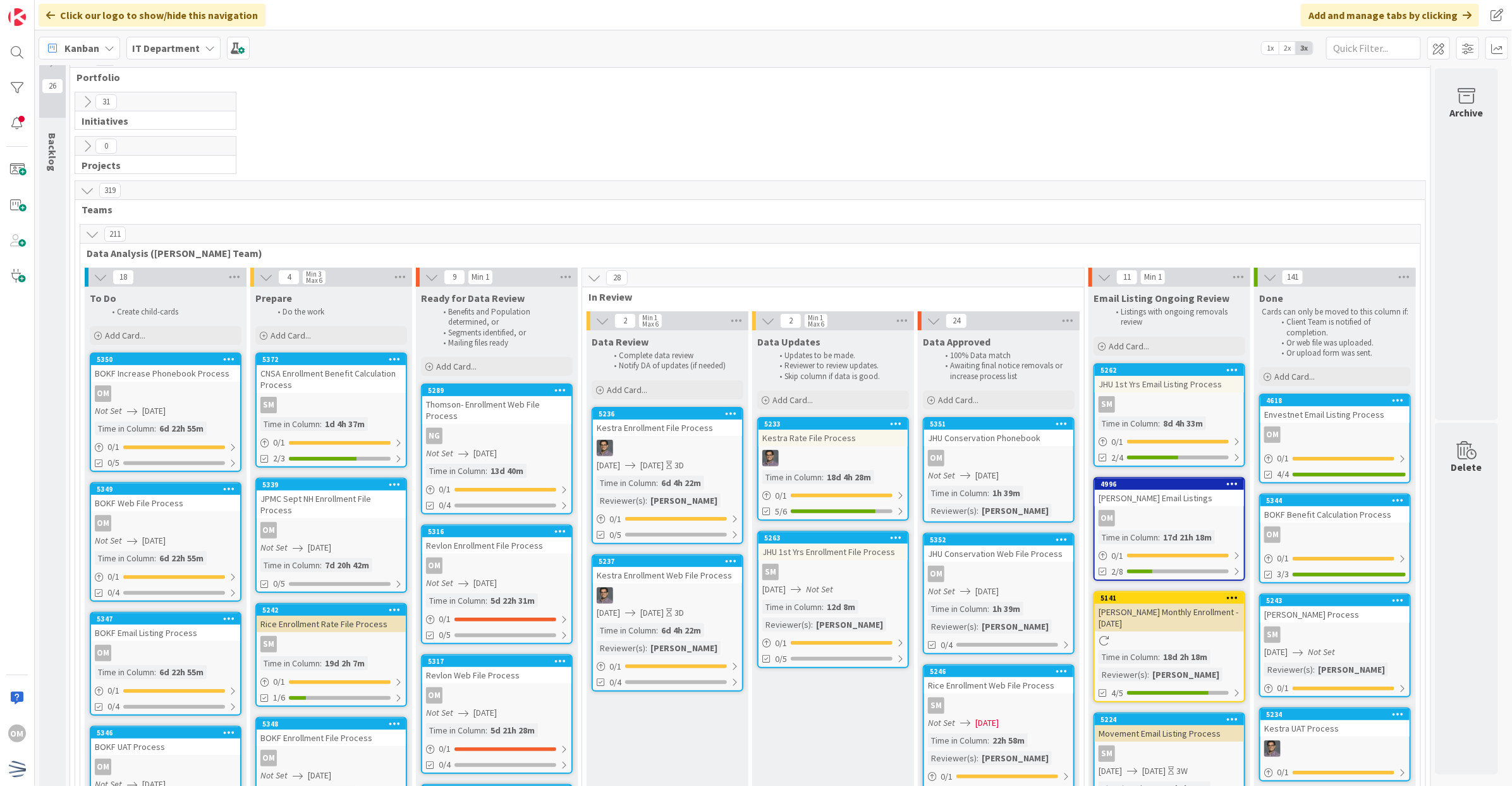
scroll to position [0, 2]
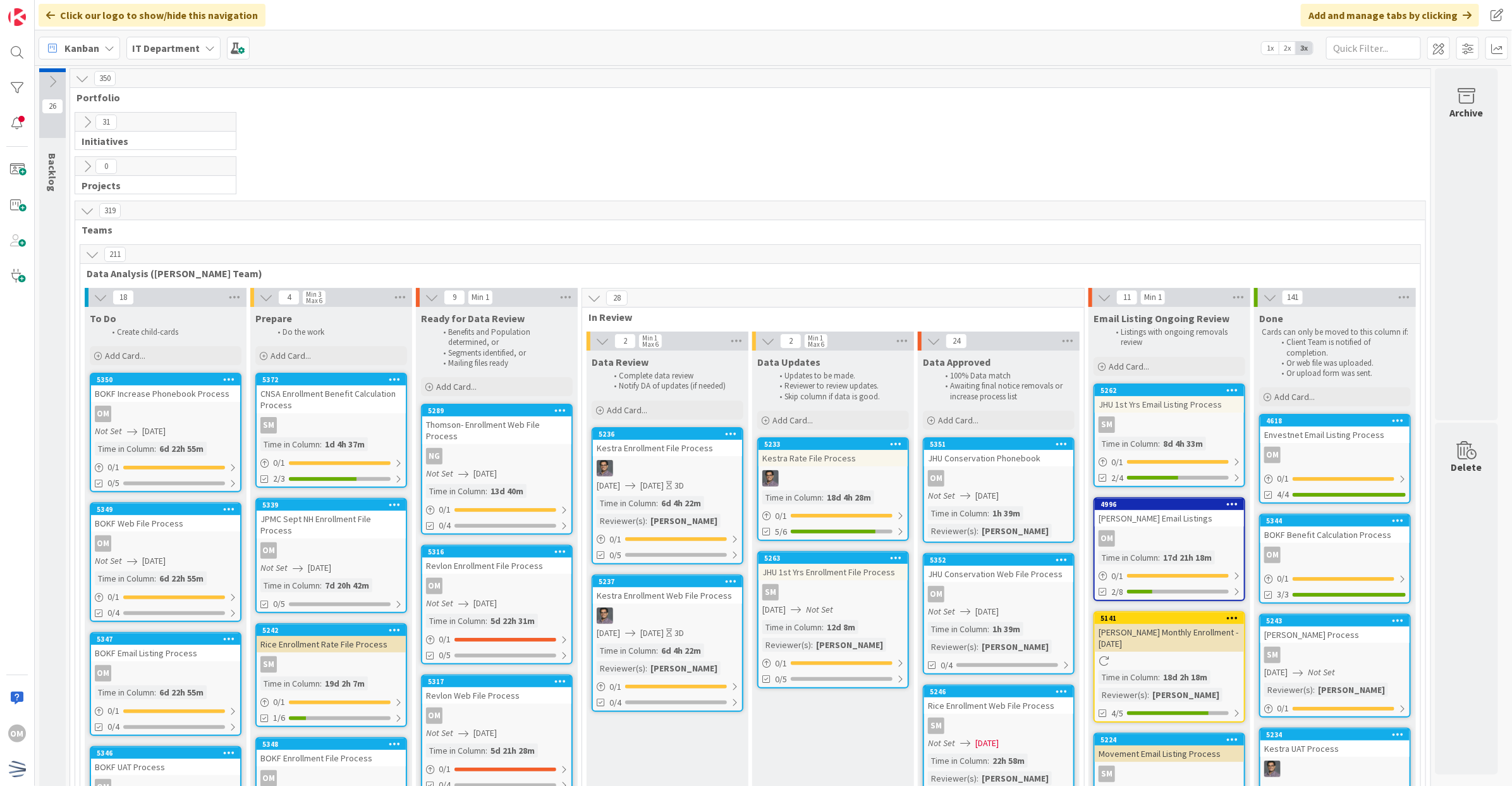
click at [81, 128] on icon at bounding box center [87, 121] width 14 height 14
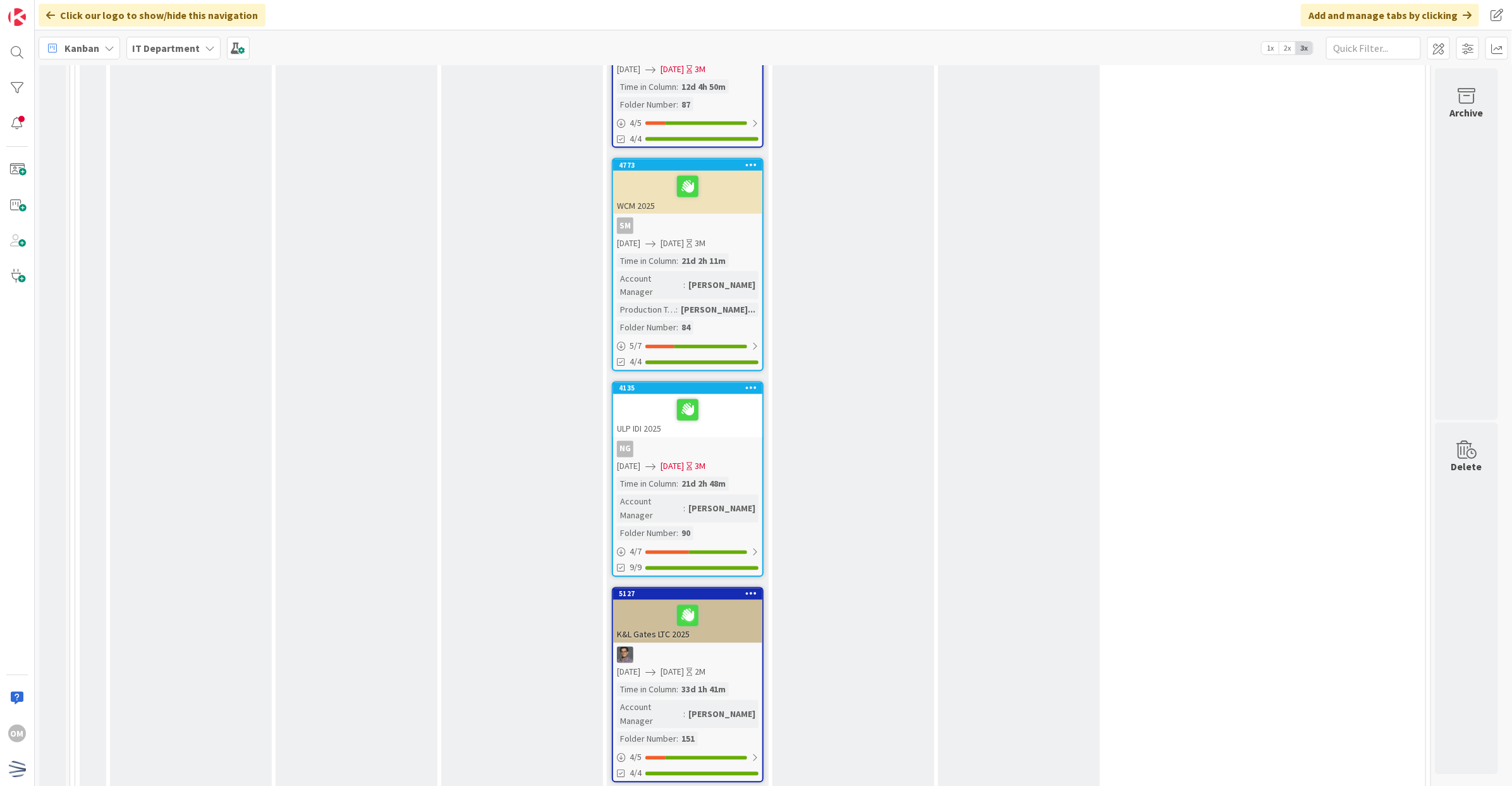
scroll to position [1344, 2]
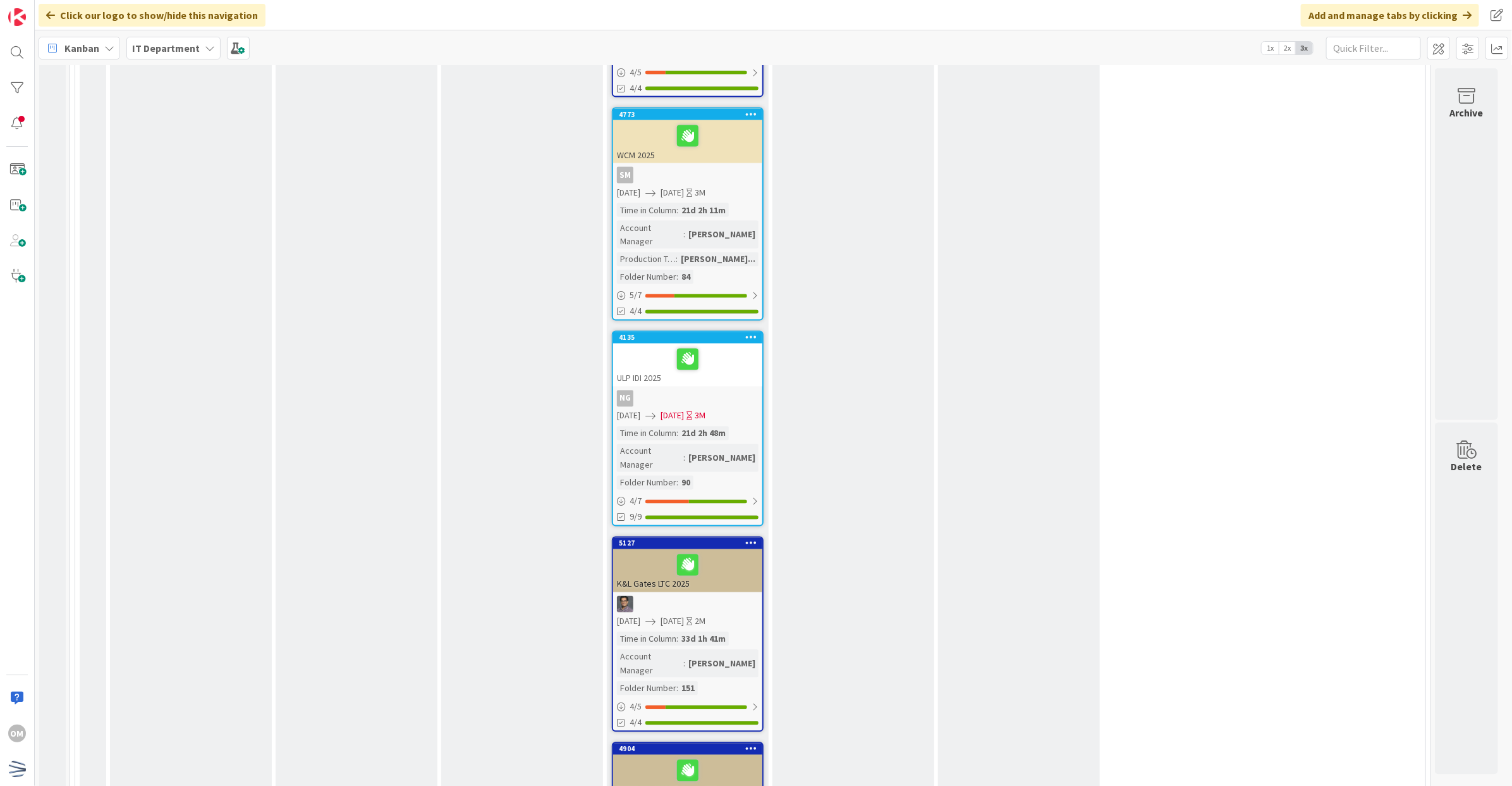
click at [753, 426] on div "Time in Column : 21d 2h 48m Account Manager : [PERSON_NAME] Number : 90" at bounding box center [688, 458] width 142 height 63
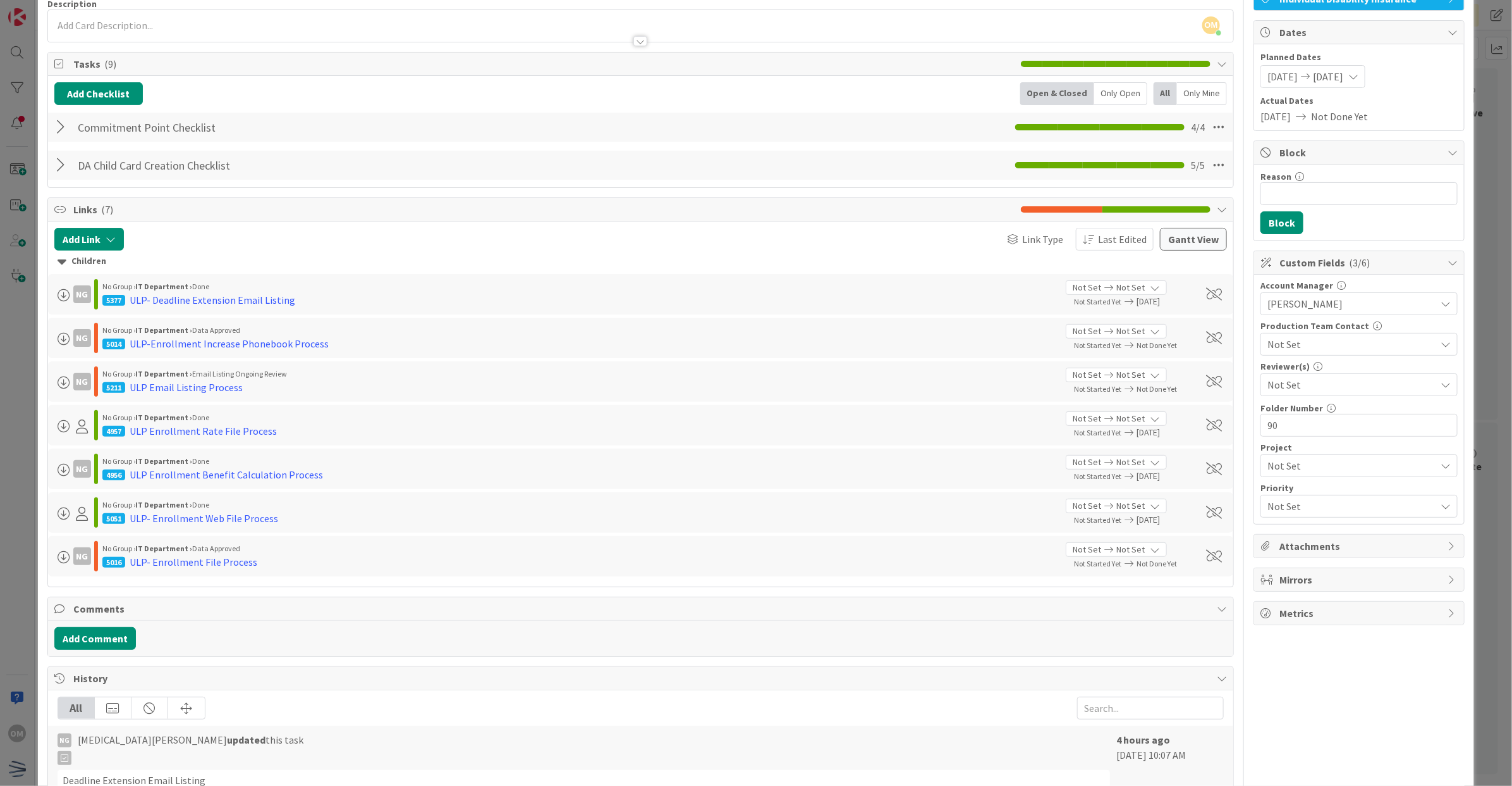
scroll to position [103, 0]
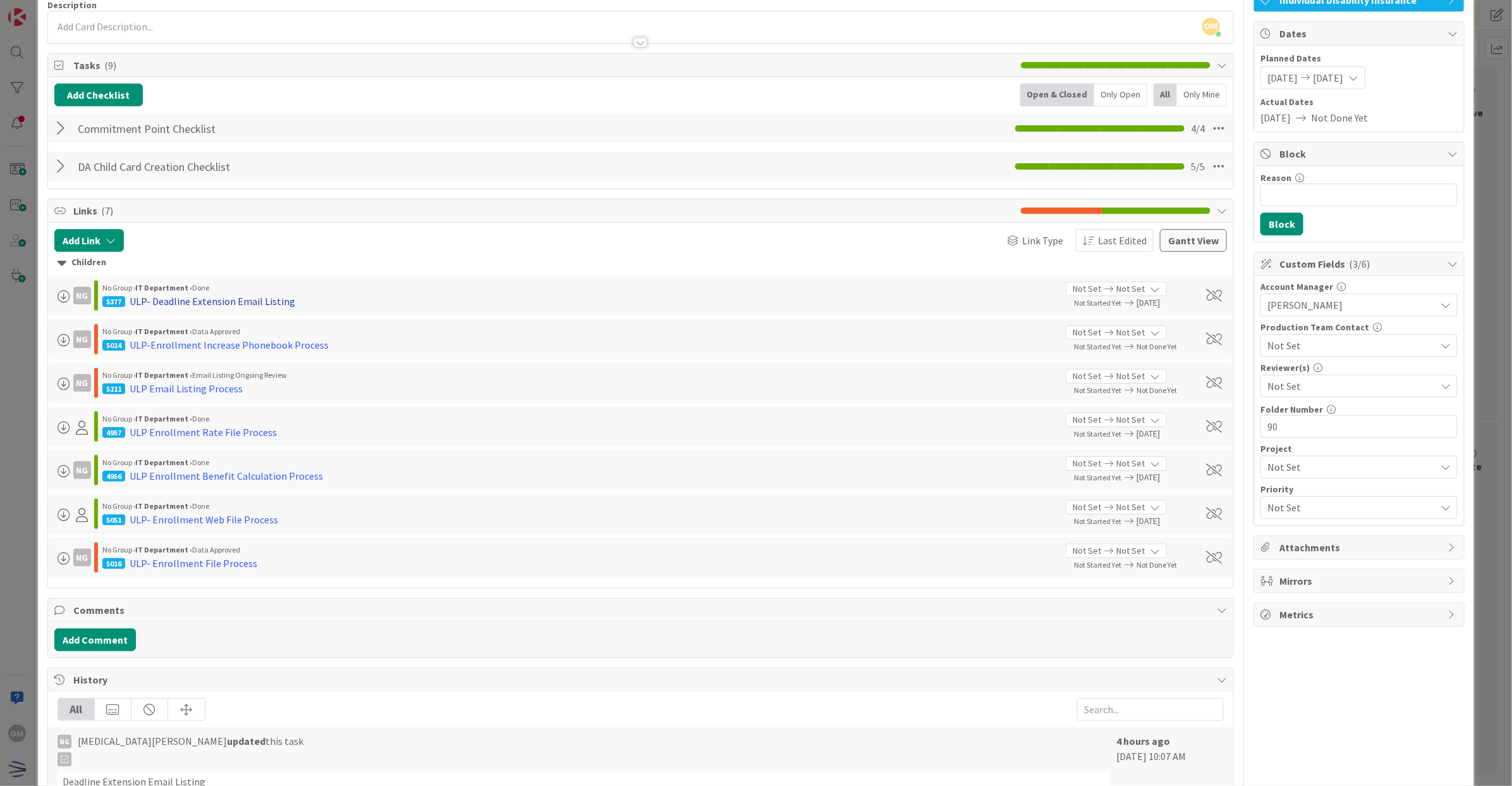
click at [247, 308] on div "ULP- Deadline Extension Email Listing" at bounding box center [212, 300] width 166 height 15
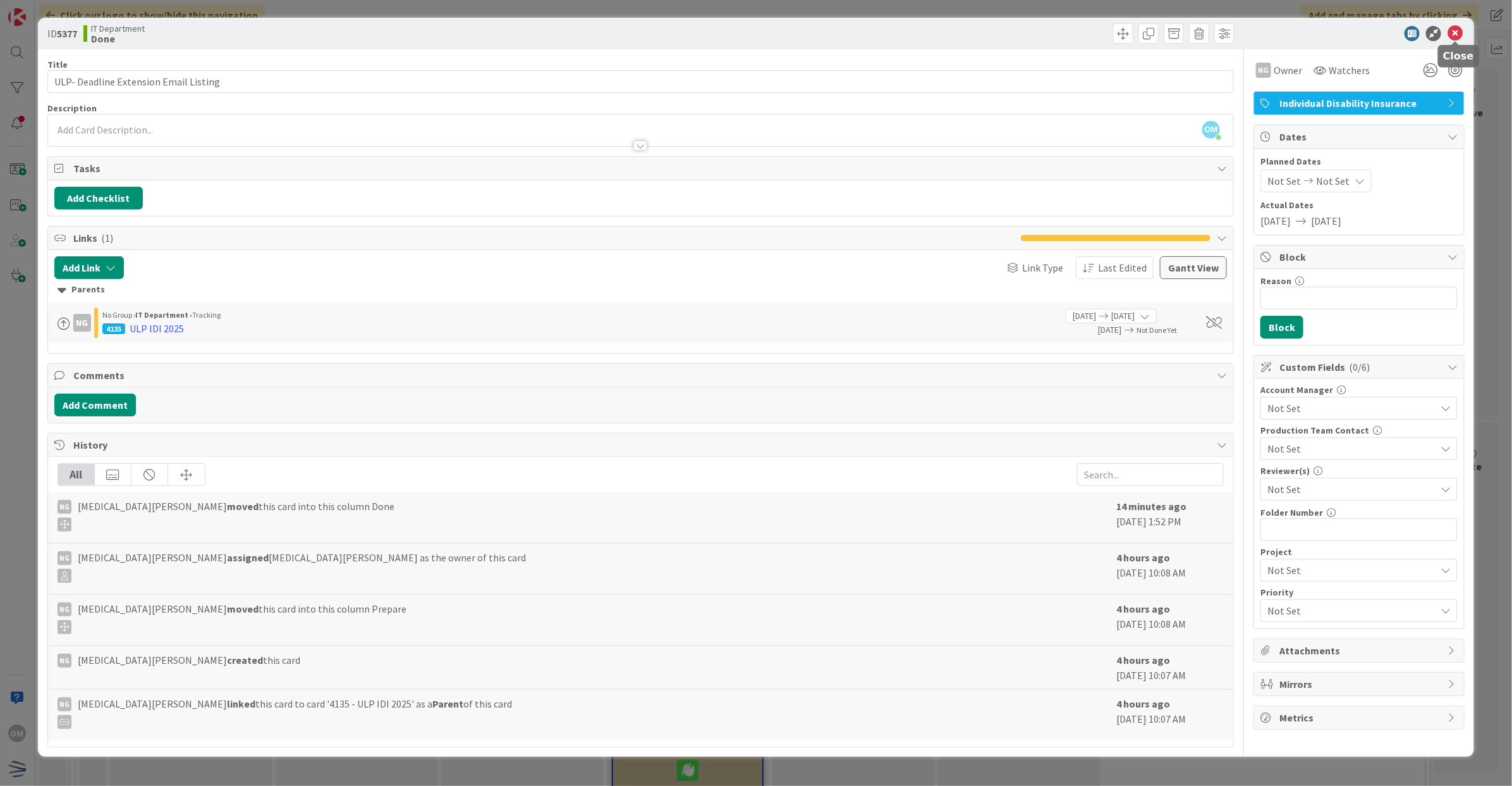
click at [1461, 33] on icon at bounding box center [1455, 33] width 15 height 15
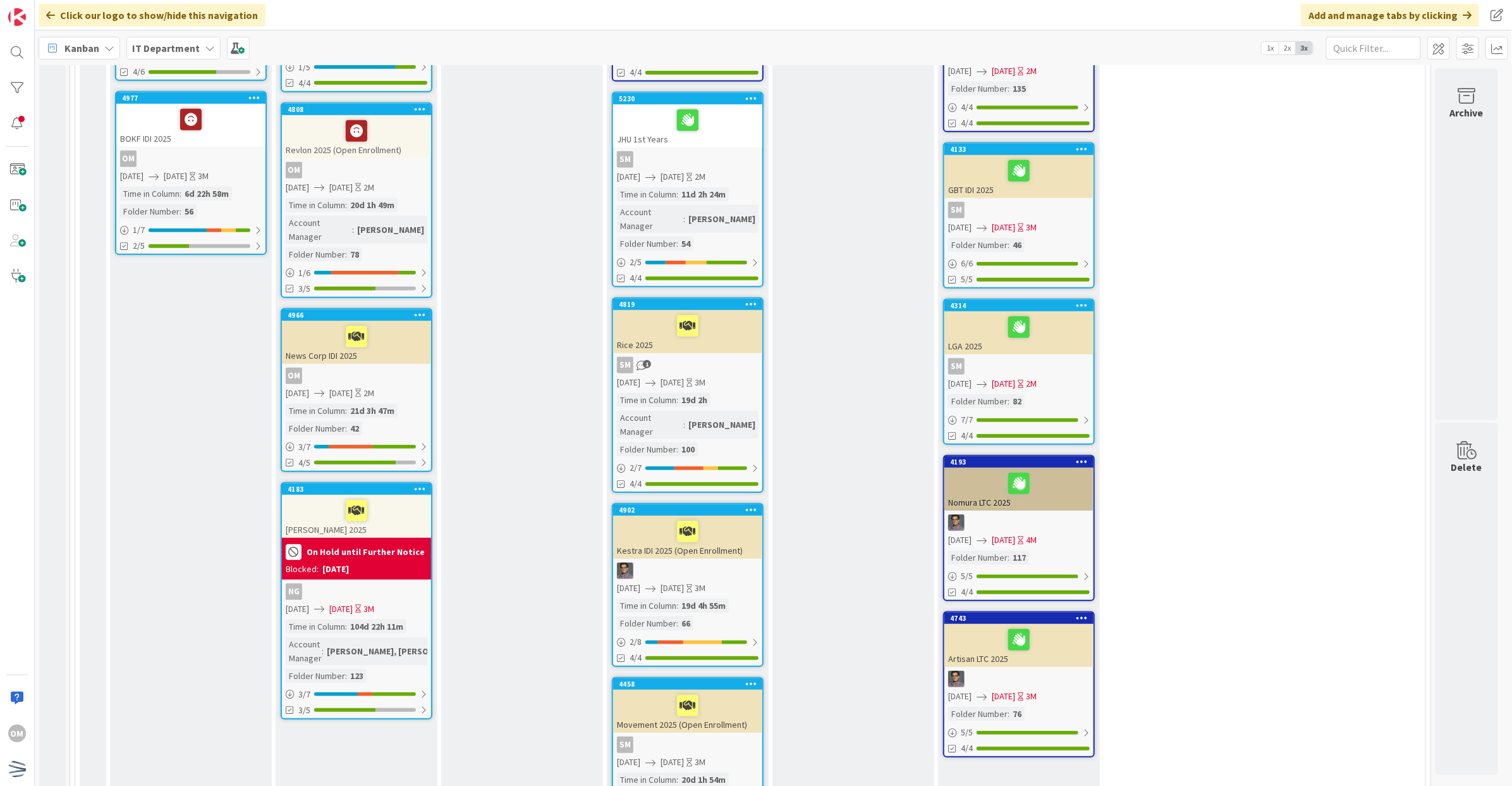
scroll to position [0, 2]
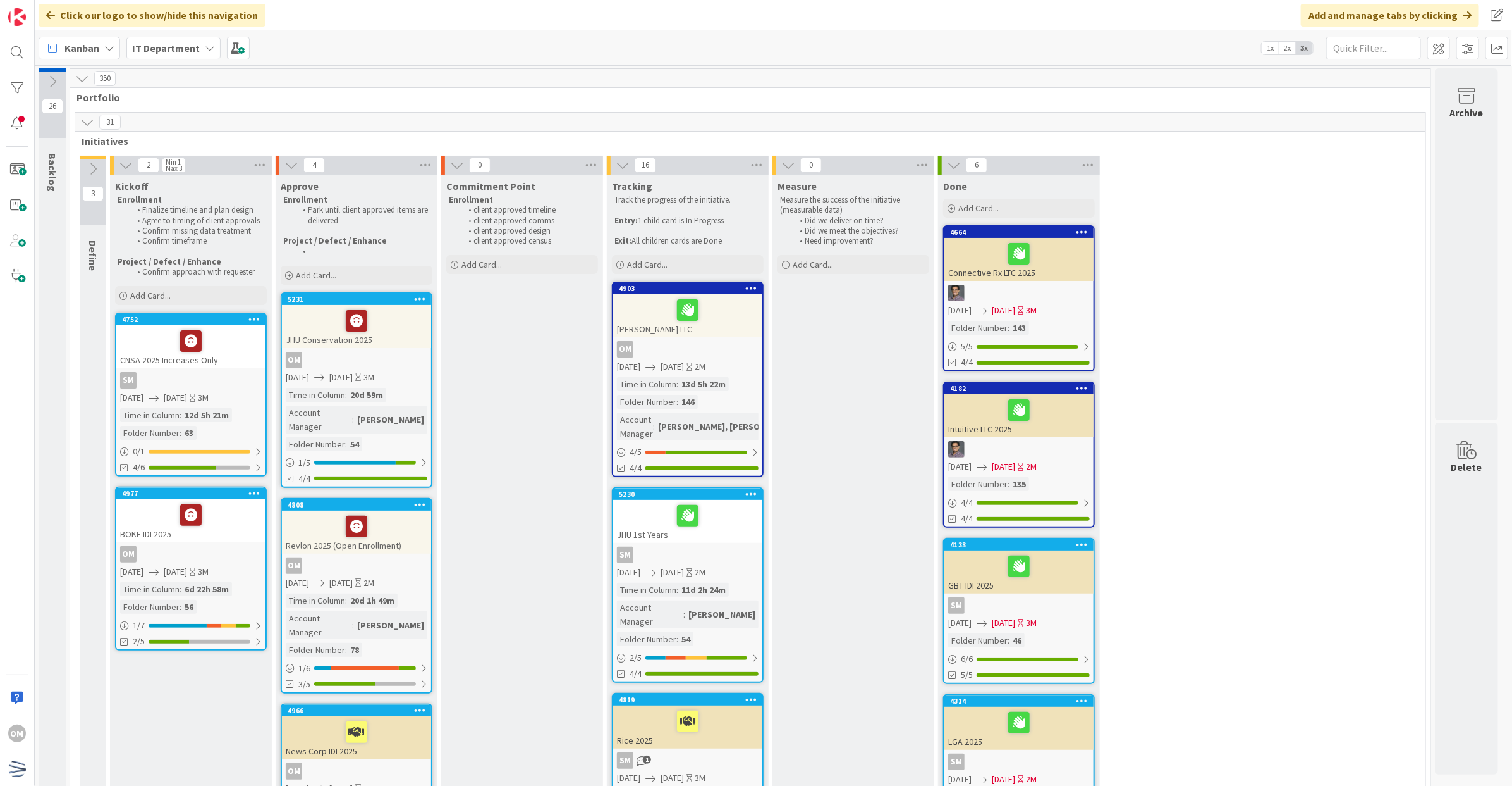
click at [84, 125] on icon at bounding box center [87, 121] width 14 height 14
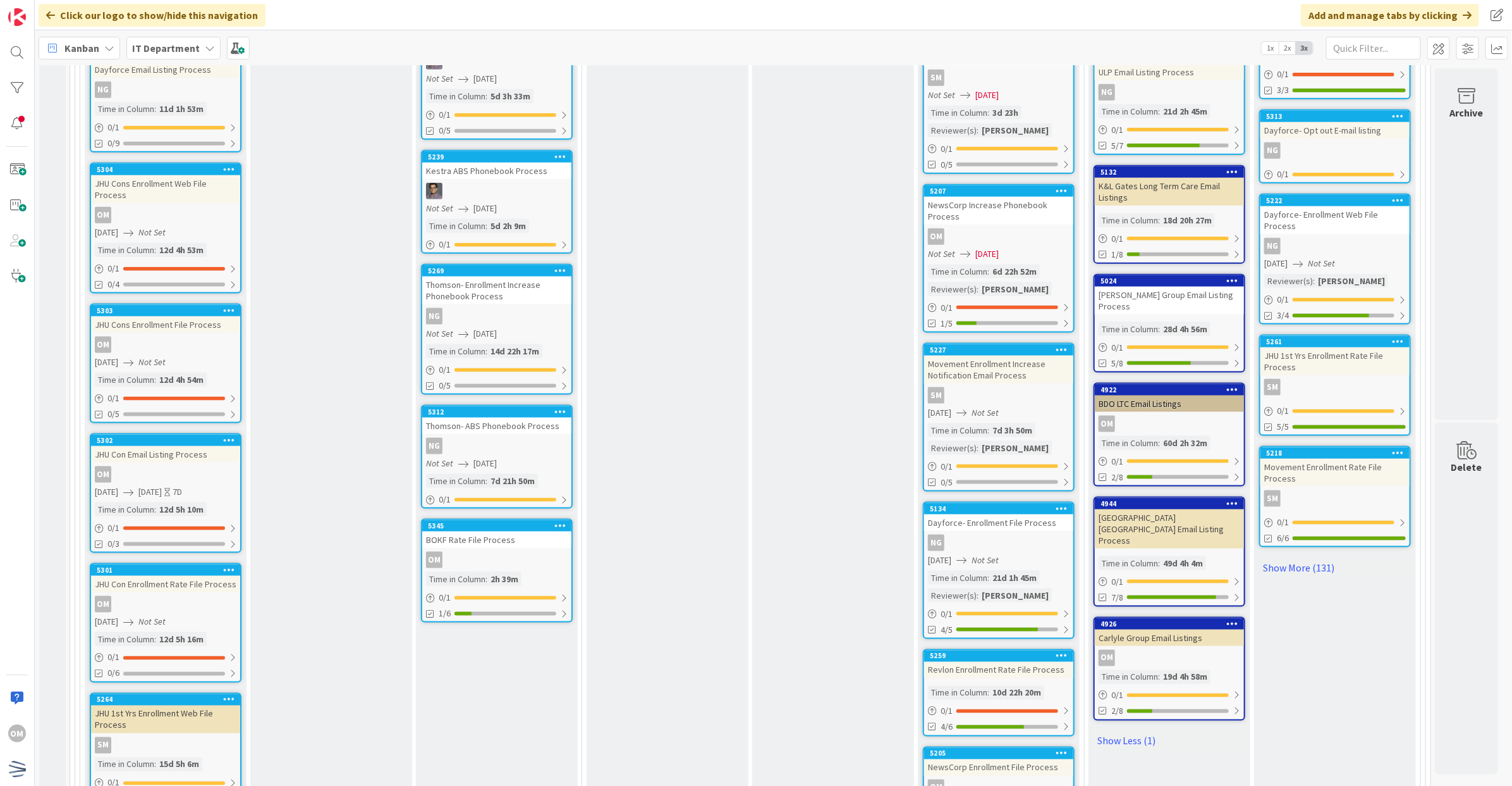
scroll to position [949, 2]
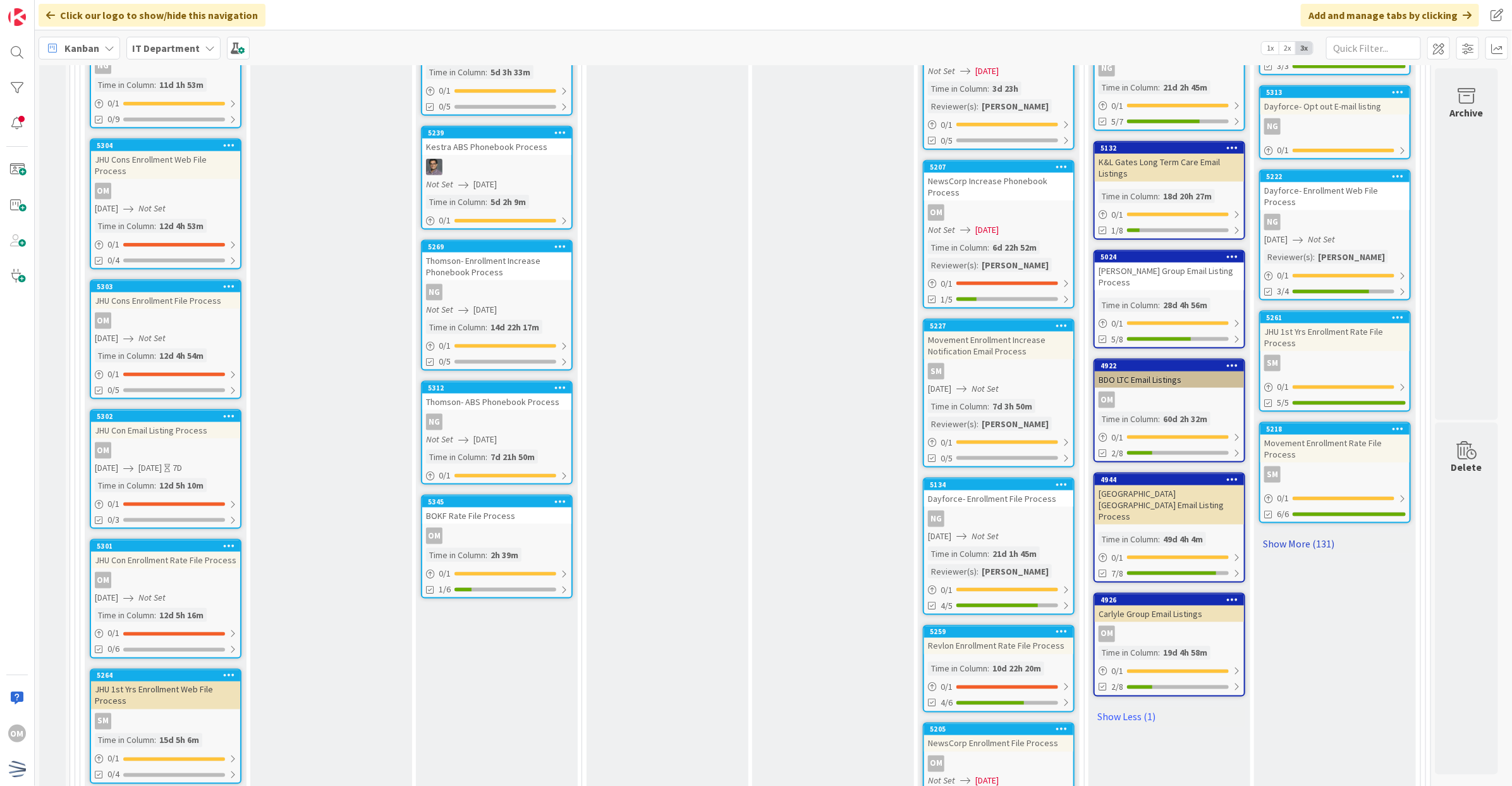
click at [1313, 533] on link "Show More (131)" at bounding box center [1335, 543] width 151 height 20
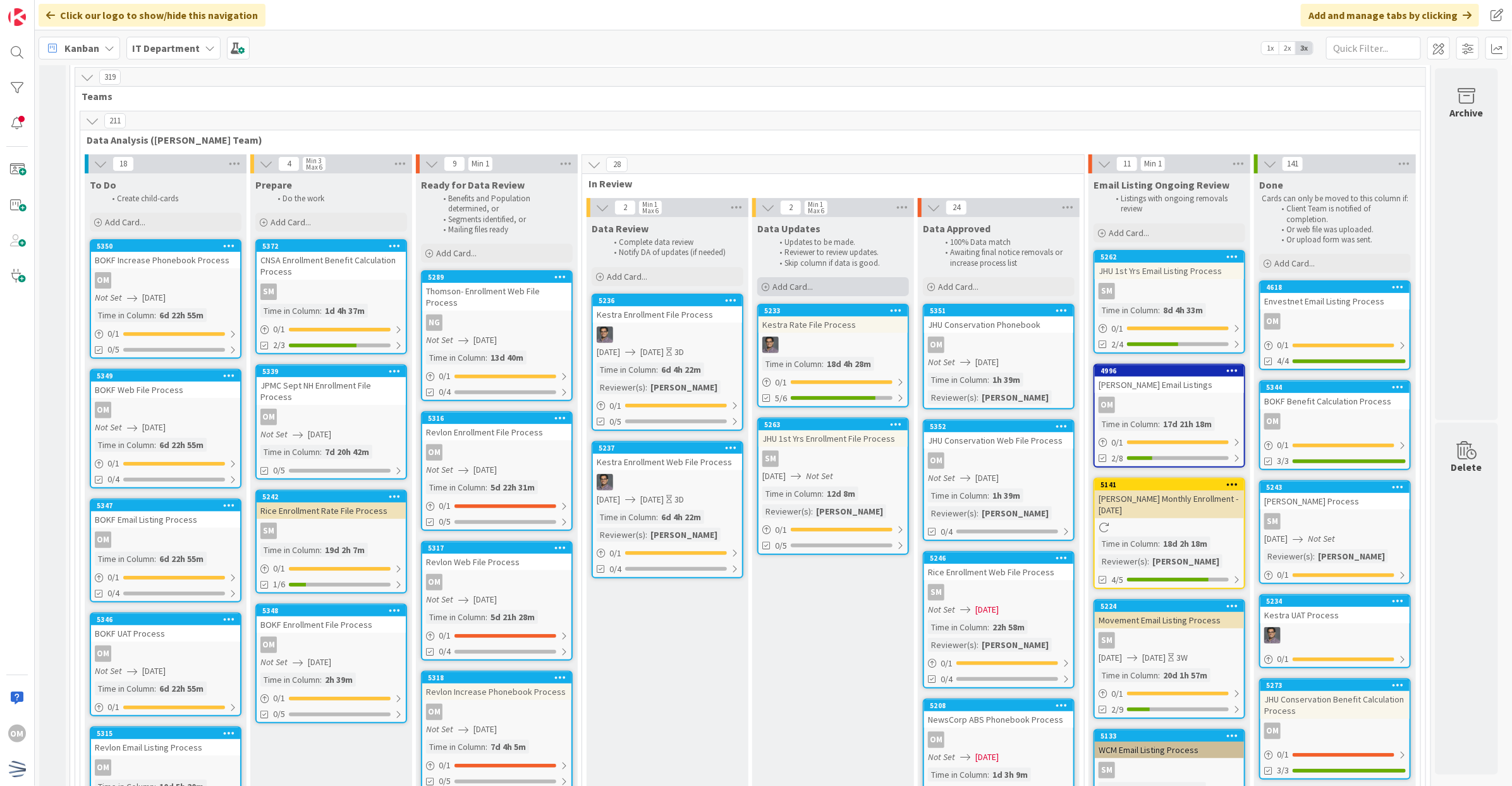
scroll to position [158, 2]
